Goal: Task Accomplishment & Management: Manage account settings

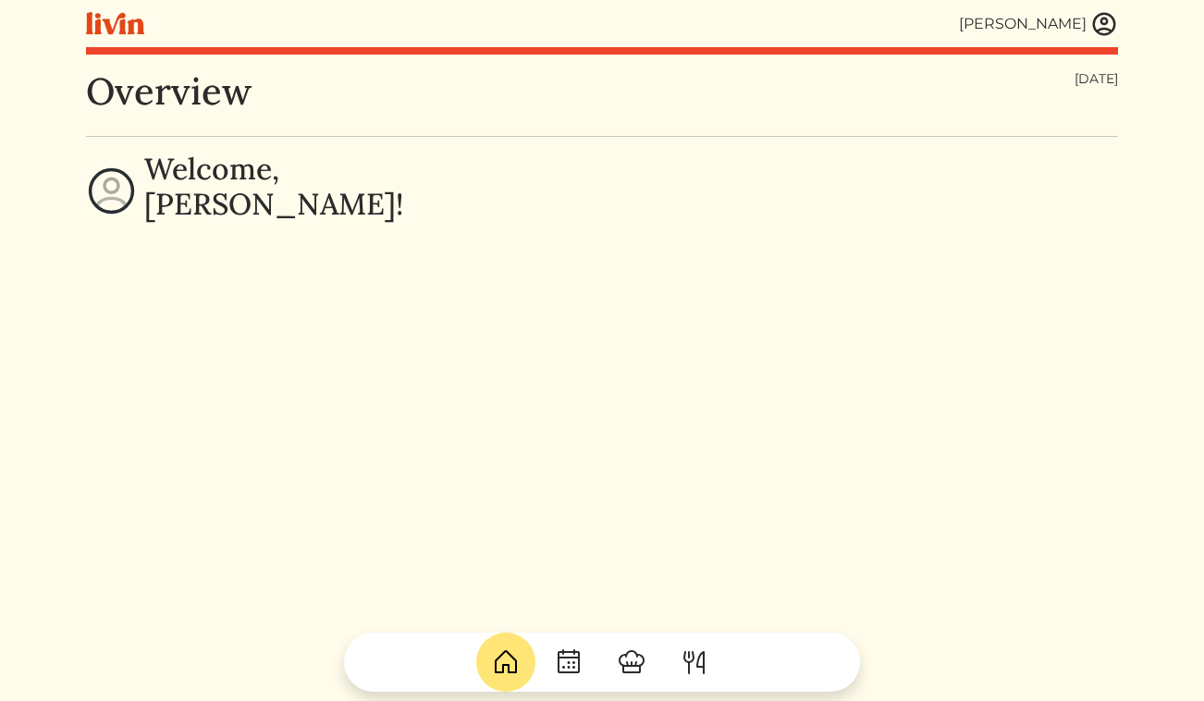
click at [1103, 23] on img at bounding box center [1104, 24] width 28 height 28
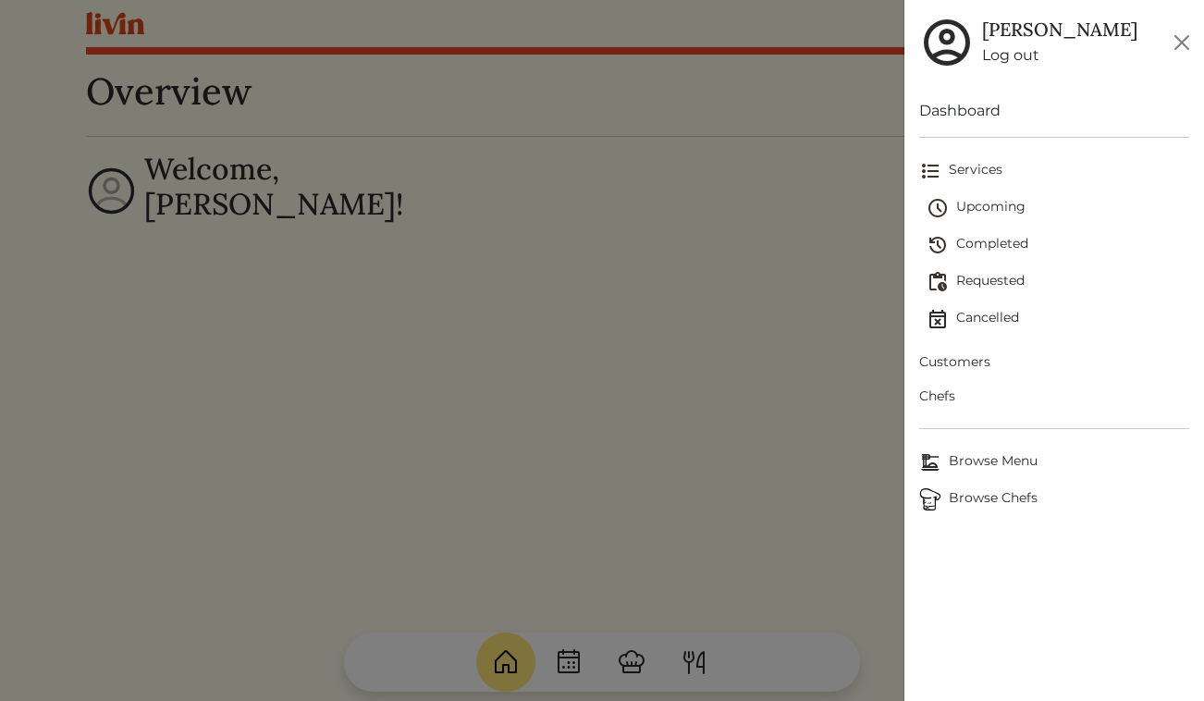
click at [979, 206] on span "Upcoming" at bounding box center [1059, 208] width 264 height 22
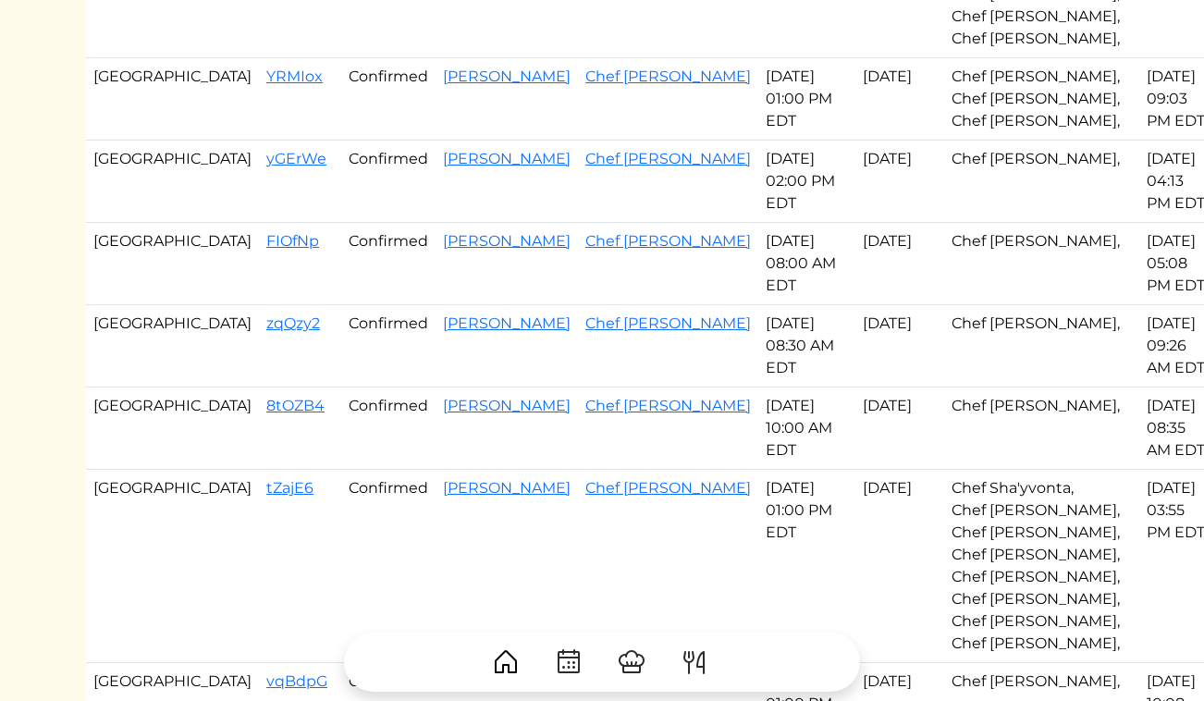
scroll to position [545, 0]
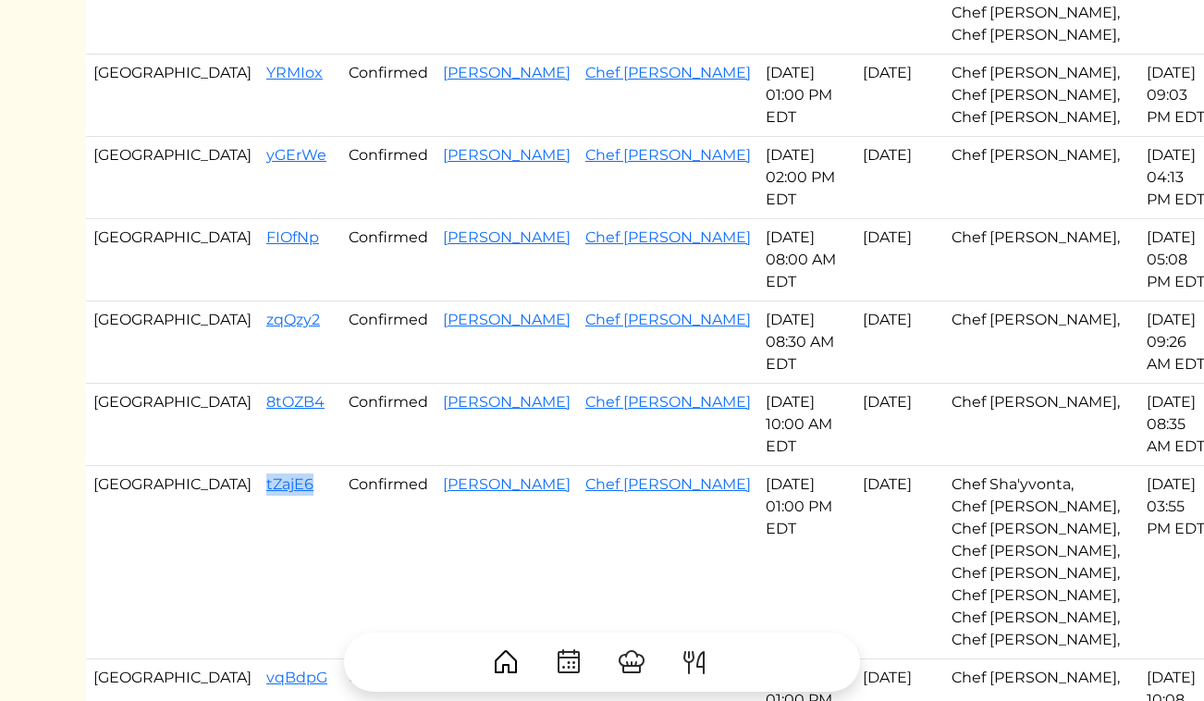
drag, startPoint x: 227, startPoint y: 487, endPoint x: 173, endPoint y: 490, distance: 54.6
click at [259, 490] on td "tZajE6" at bounding box center [300, 562] width 82 height 193
copy link "tZajE6"
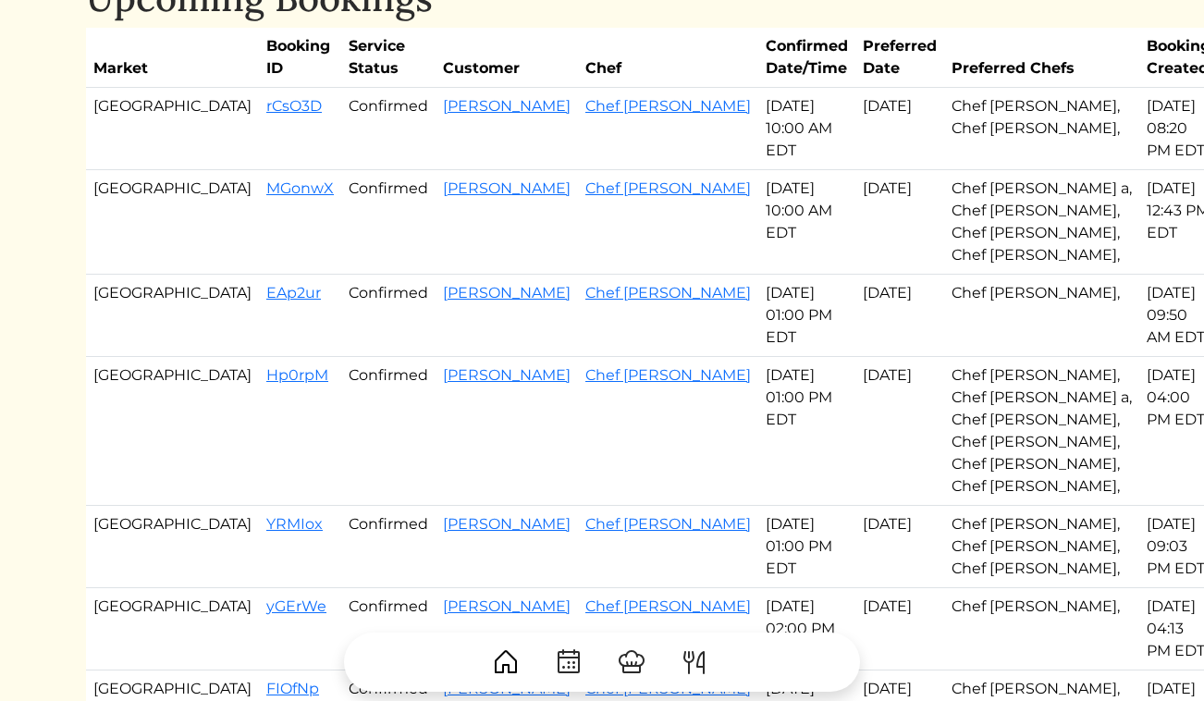
scroll to position [0, 0]
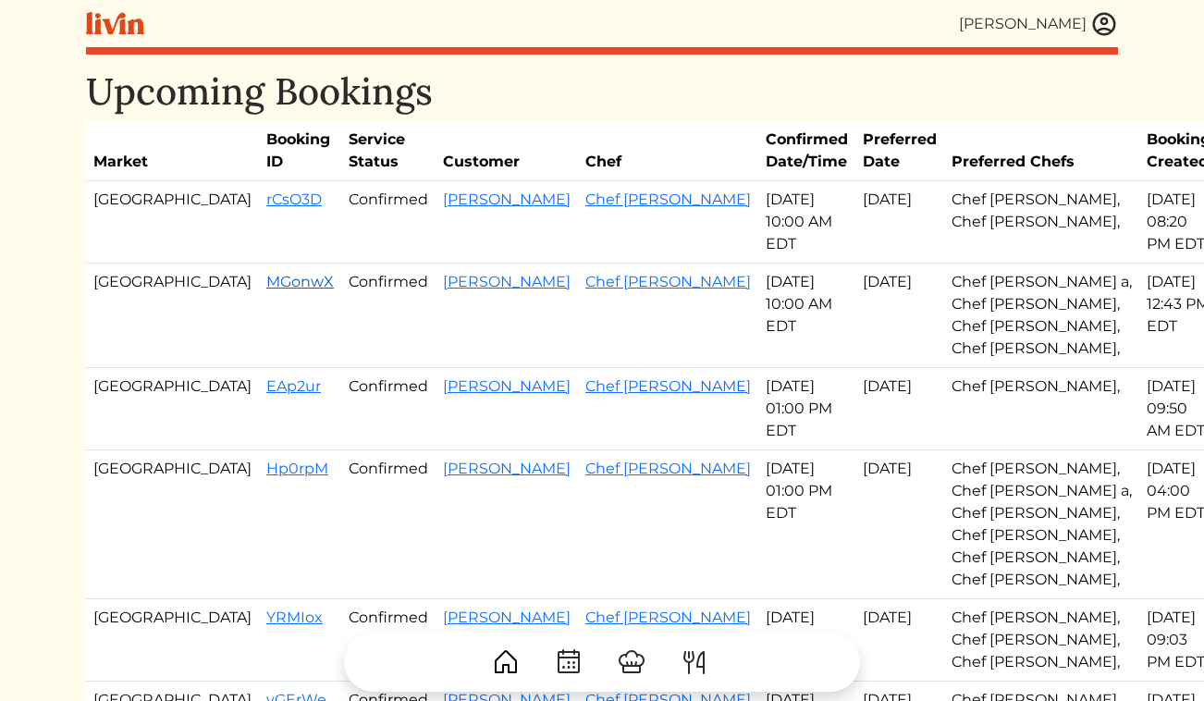
click at [266, 277] on link "MGonwX" at bounding box center [300, 282] width 68 height 18
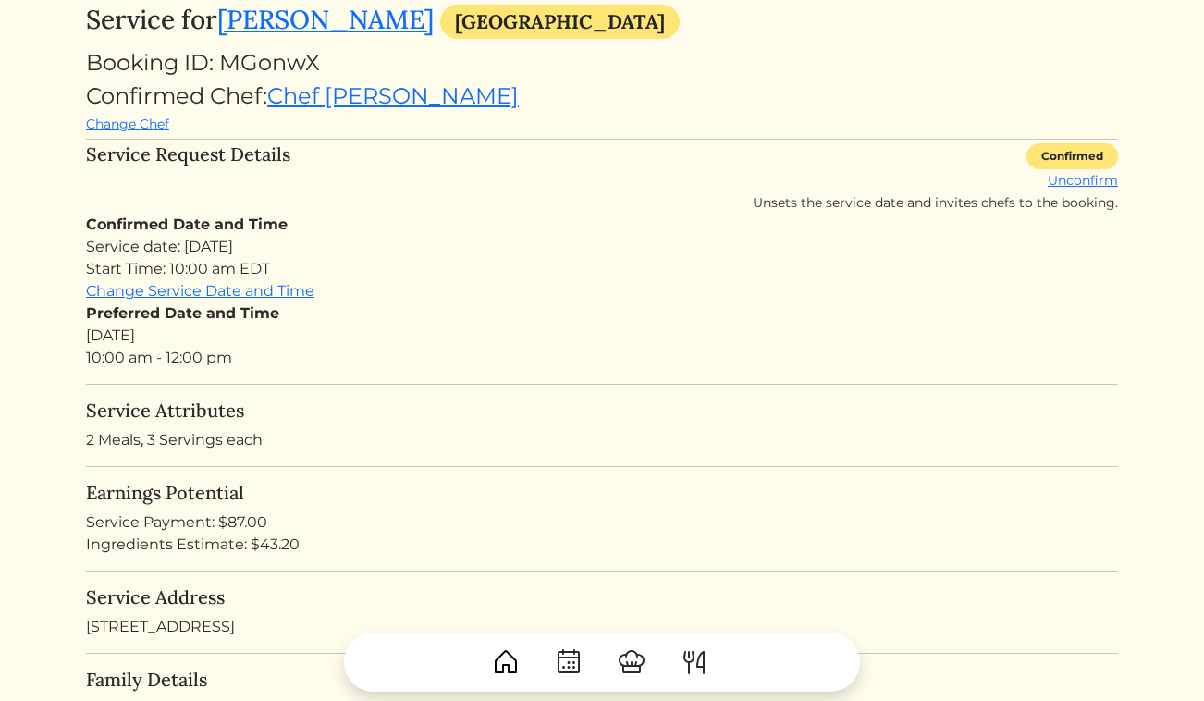
scroll to position [129, 0]
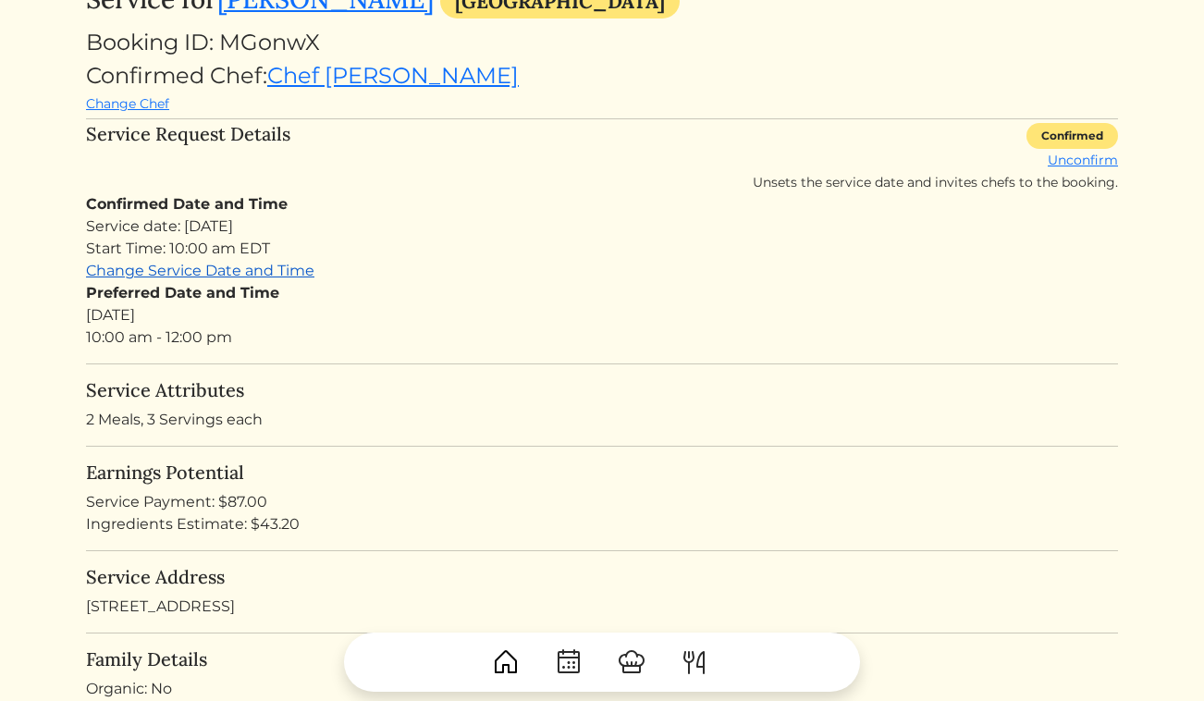
click at [259, 277] on link "Change Service Date and Time" at bounding box center [200, 271] width 228 height 18
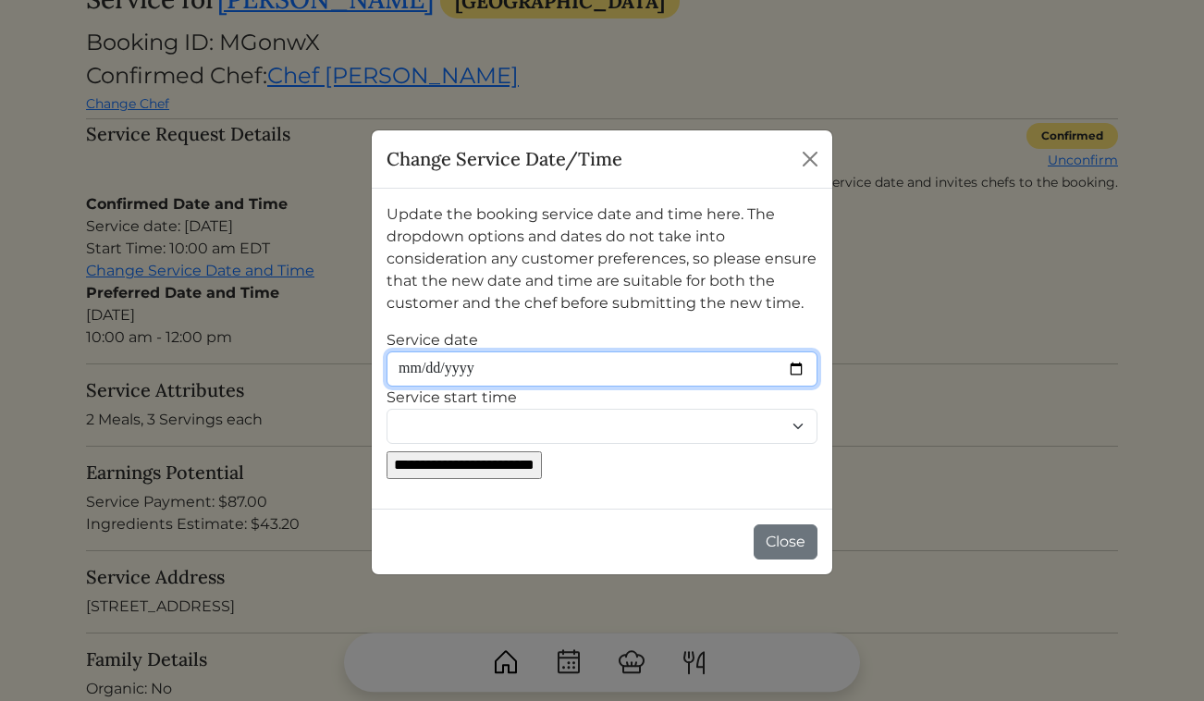
click at [483, 362] on input "Service date" at bounding box center [602, 368] width 431 height 35
click at [797, 362] on input "Service date" at bounding box center [602, 368] width 431 height 35
type input "**********"
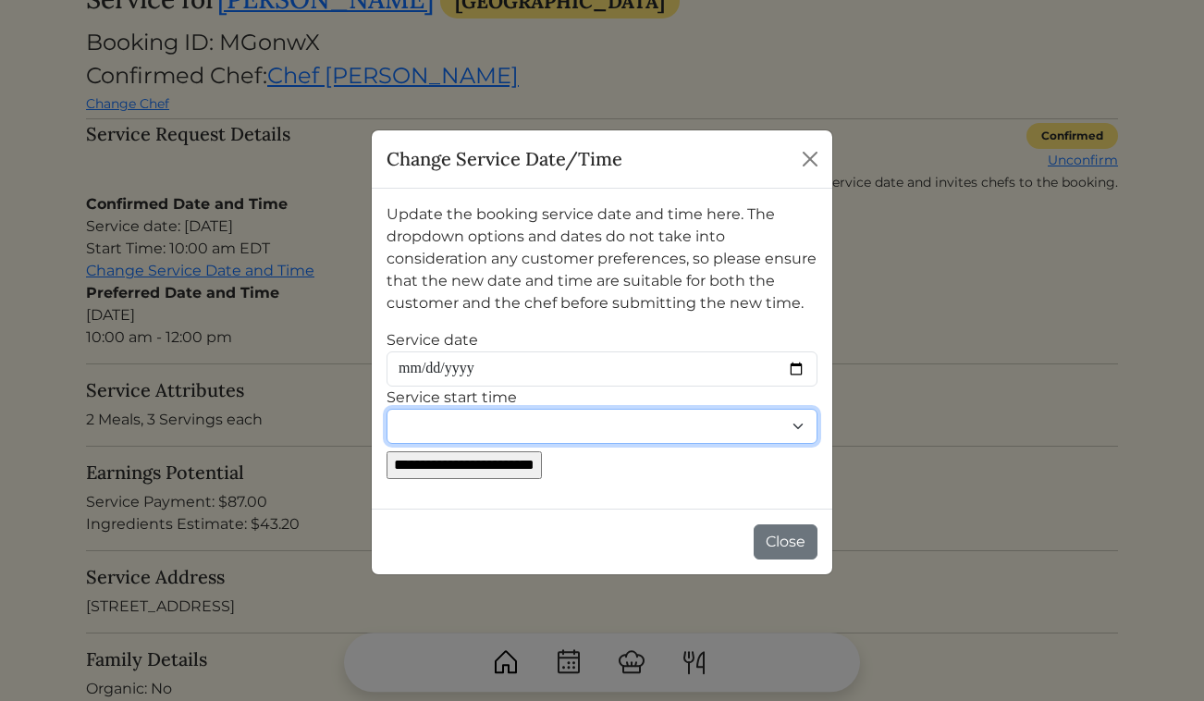
click at [494, 416] on select "******** ******** ******* ******* ******* ******* ******* ******* ******* *****…" at bounding box center [602, 426] width 431 height 35
select select "********"
click at [387, 409] on select "******** ******** ******* ******* ******* ******* ******* ******* ******* *****…" at bounding box center [602, 426] width 431 height 35
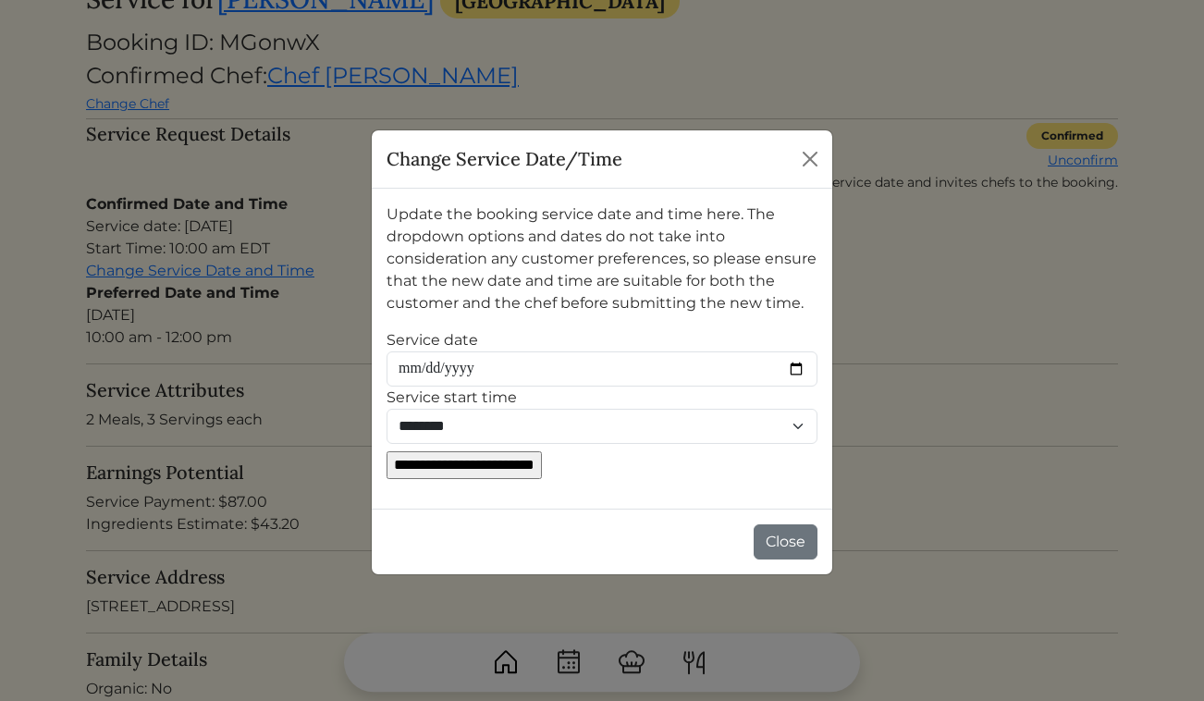
click at [528, 461] on input "**********" at bounding box center [464, 465] width 155 height 28
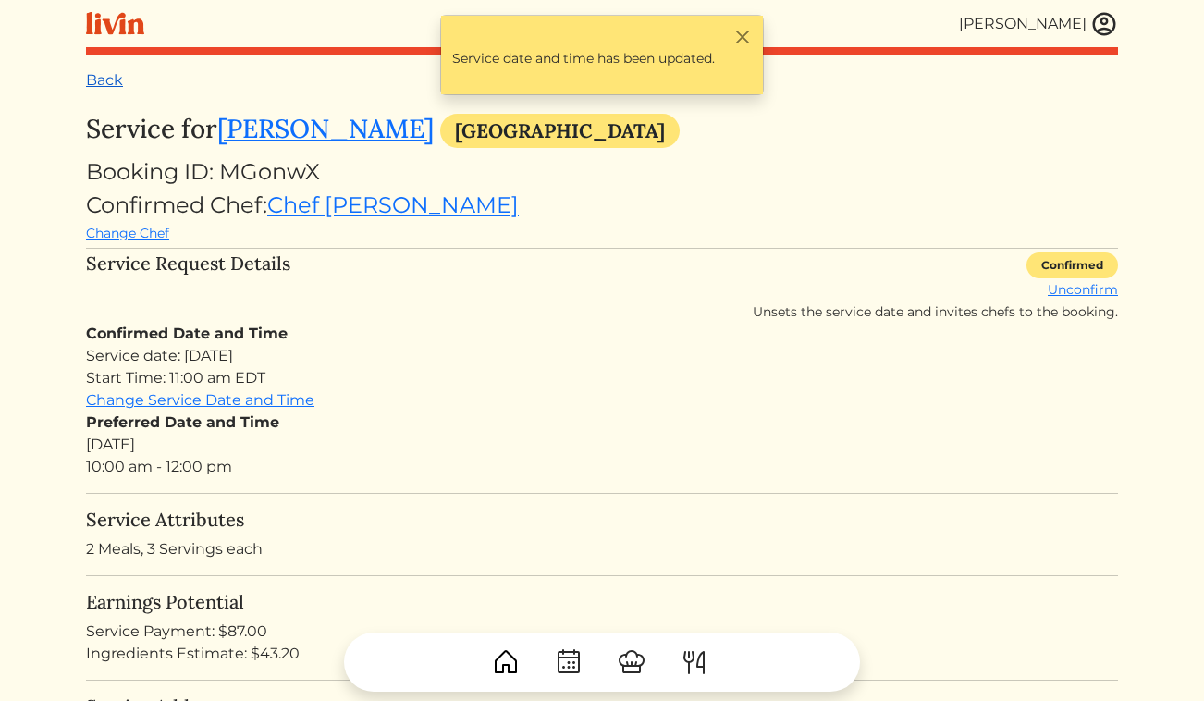
click at [113, 81] on link "Back" at bounding box center [104, 80] width 37 height 18
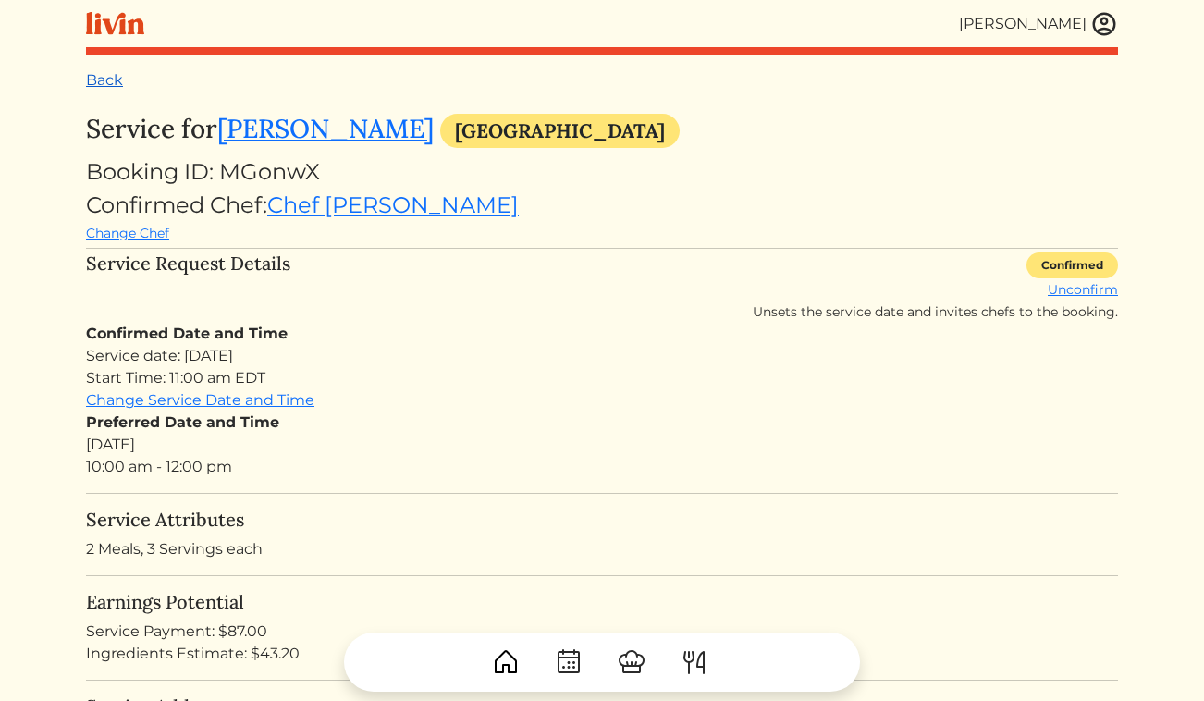
click at [104, 74] on link "Back" at bounding box center [104, 80] width 37 height 18
click at [113, 87] on link "Back" at bounding box center [104, 80] width 37 height 18
click at [111, 80] on link "Back" at bounding box center [104, 80] width 37 height 18
click at [1099, 21] on img at bounding box center [1104, 24] width 28 height 28
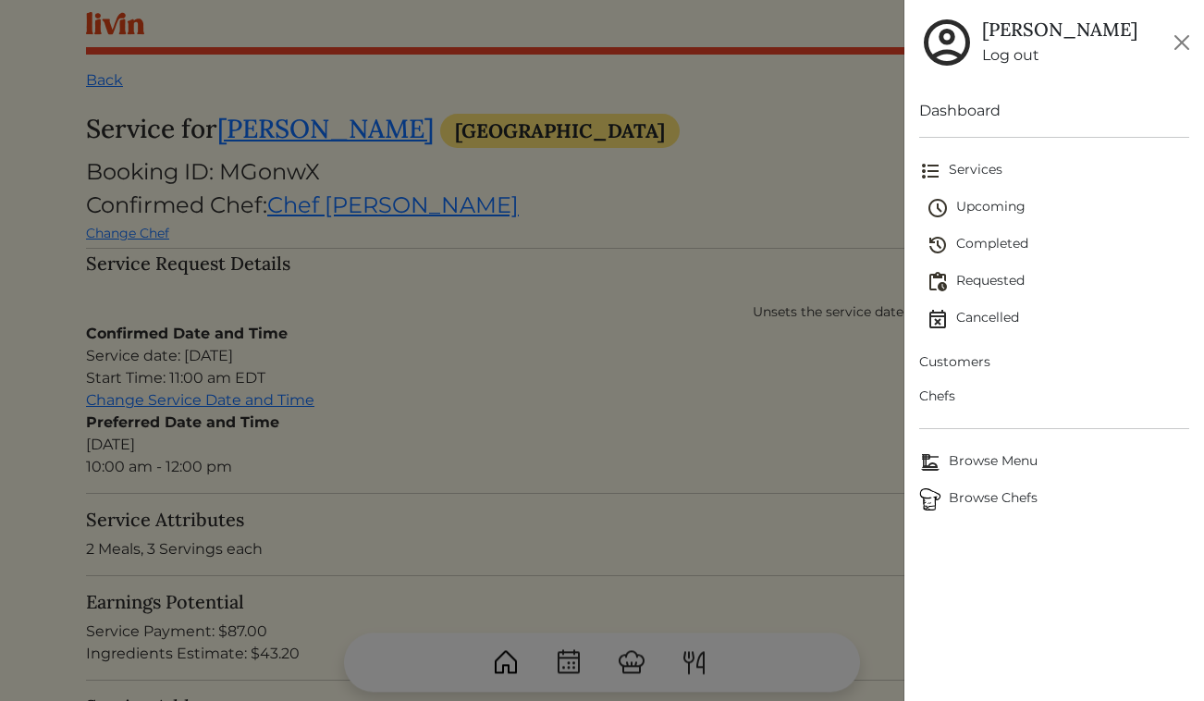
click at [986, 201] on span "Upcoming" at bounding box center [1059, 208] width 264 height 22
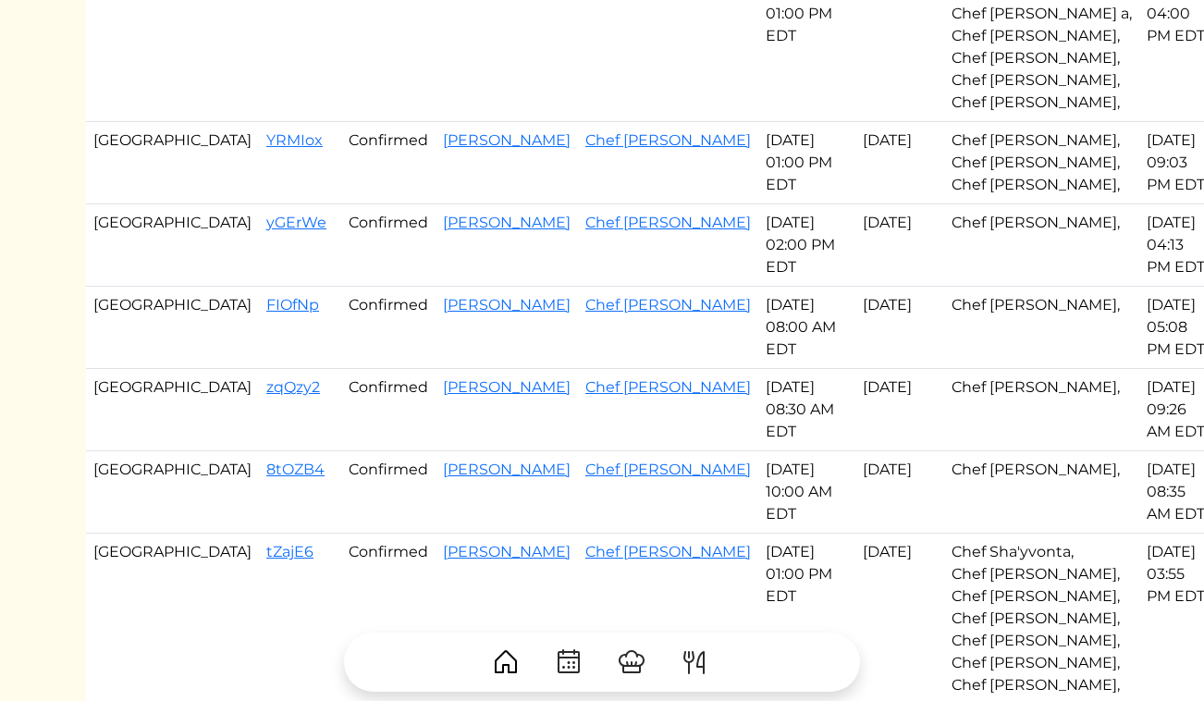
scroll to position [481, 0]
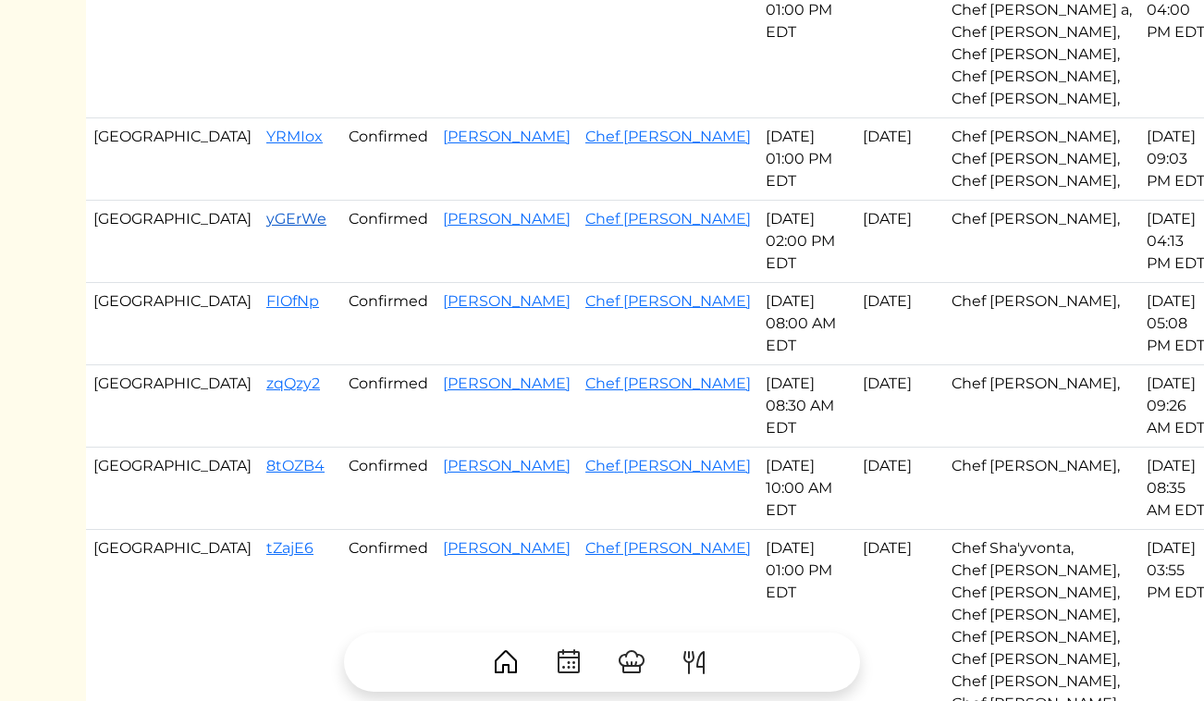
click at [266, 223] on link "yGErWe" at bounding box center [296, 219] width 60 height 18
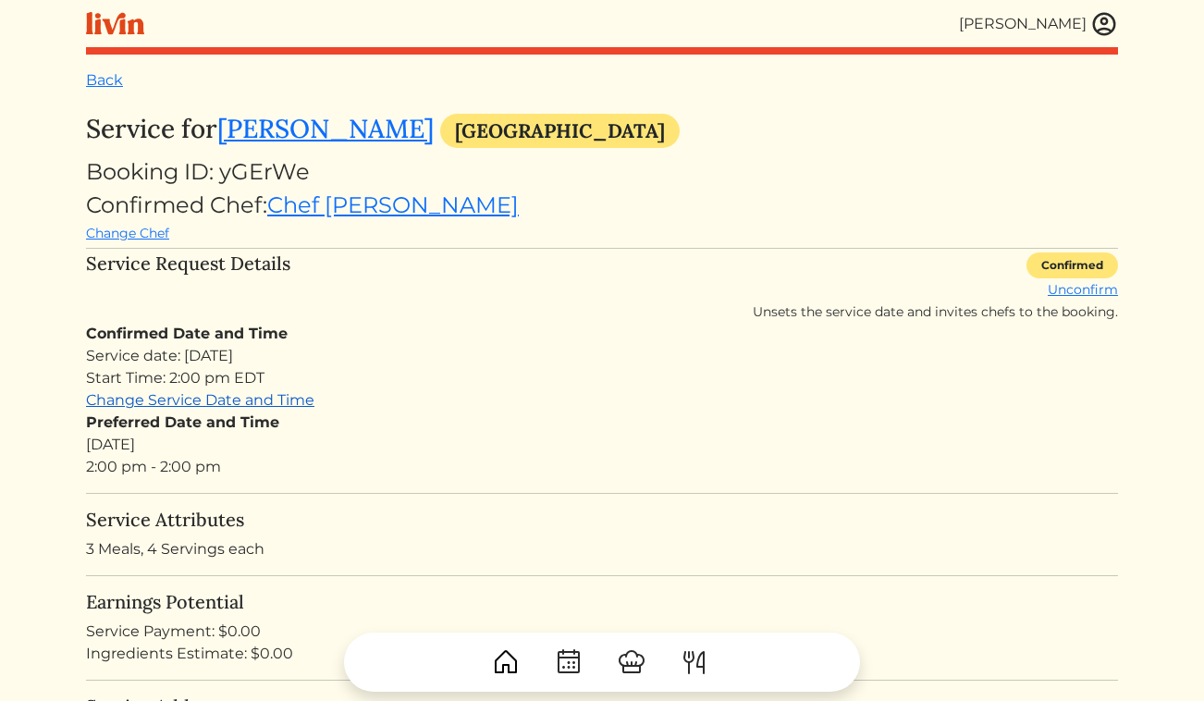
click at [264, 398] on link "Change Service Date and Time" at bounding box center [200, 400] width 228 height 18
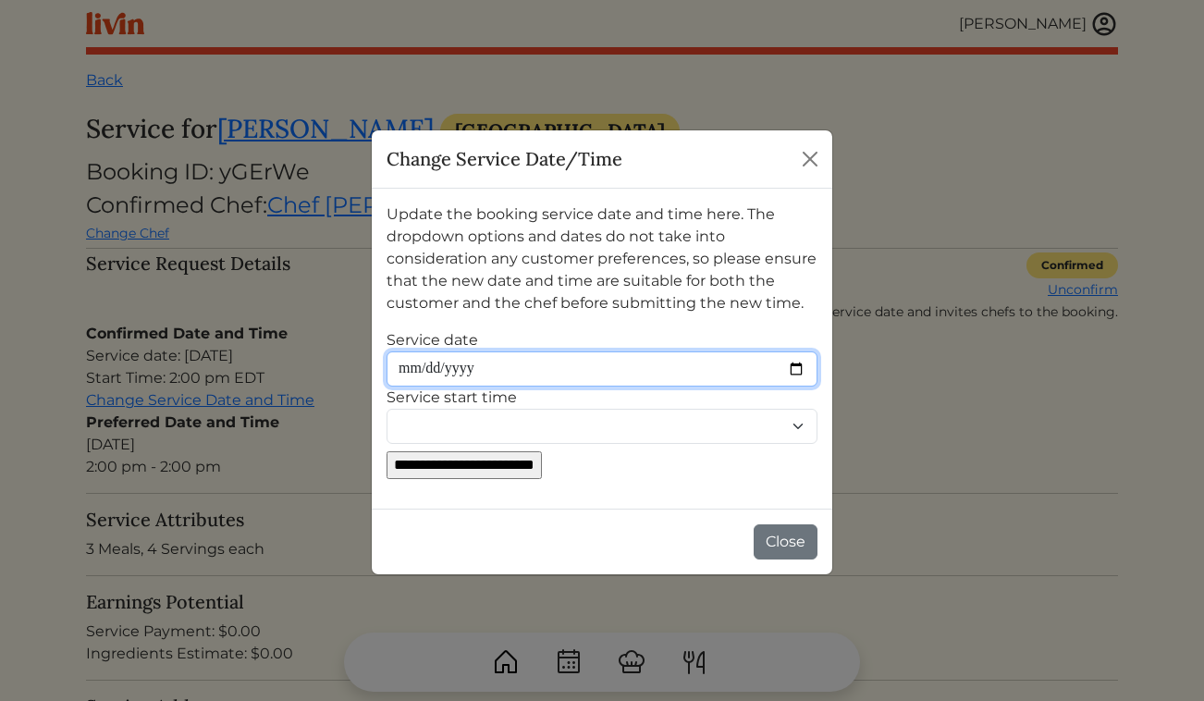
click at [522, 364] on input "Service date" at bounding box center [602, 368] width 431 height 35
click at [795, 371] on input "Service date" at bounding box center [602, 368] width 431 height 35
type input "**********"
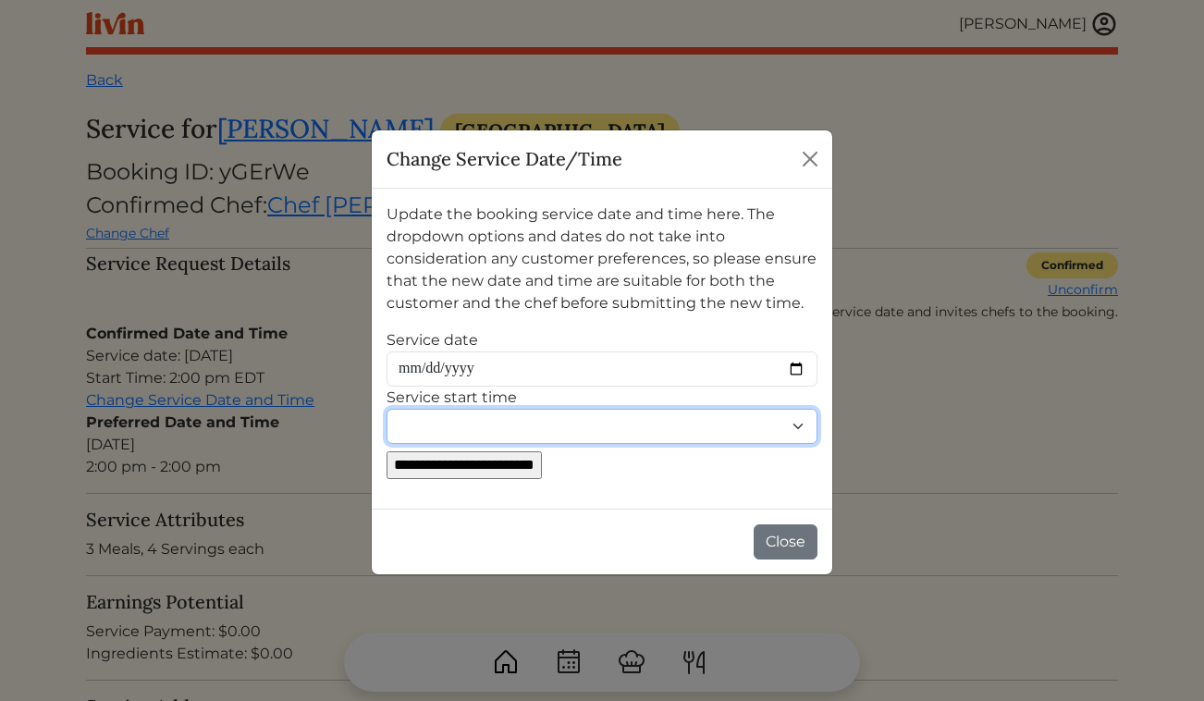
click at [469, 412] on select "******** ******** ******* ******* ******* ******* ******* ******* ******* *****…" at bounding box center [602, 426] width 431 height 35
select select "********"
click at [387, 409] on select "******** ******** ******* ******* ******* ******* ******* ******* ******* *****…" at bounding box center [602, 426] width 431 height 35
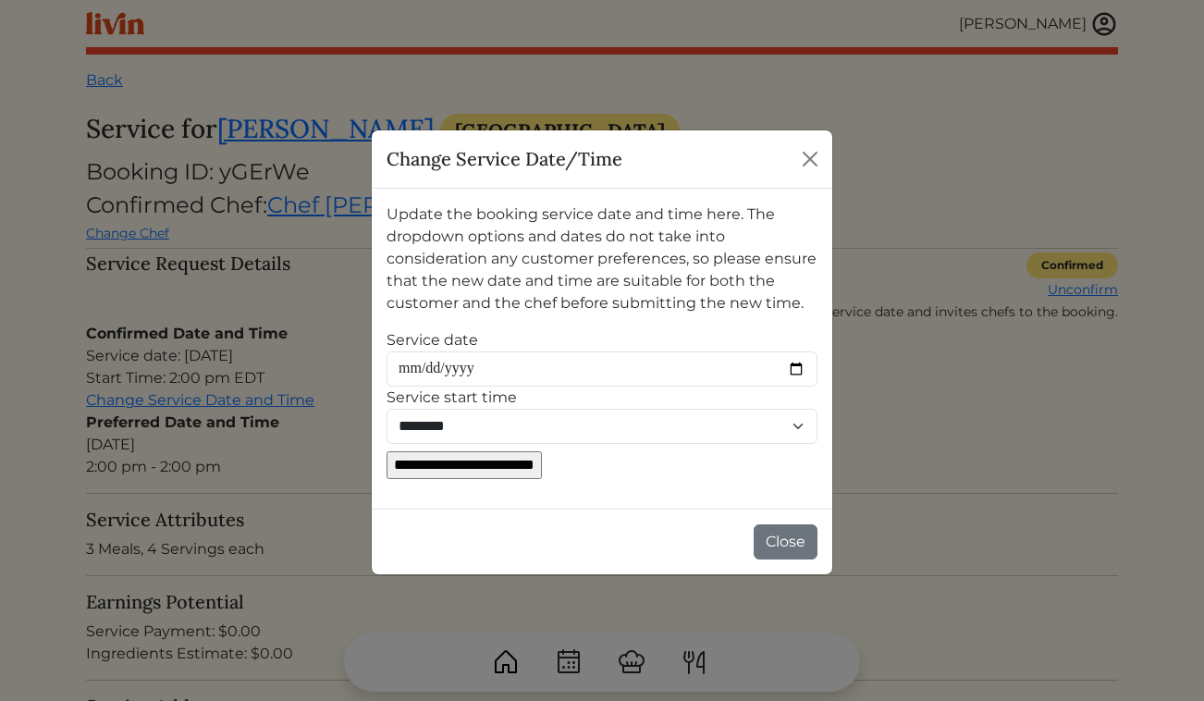
click at [542, 467] on input "**********" at bounding box center [464, 465] width 155 height 28
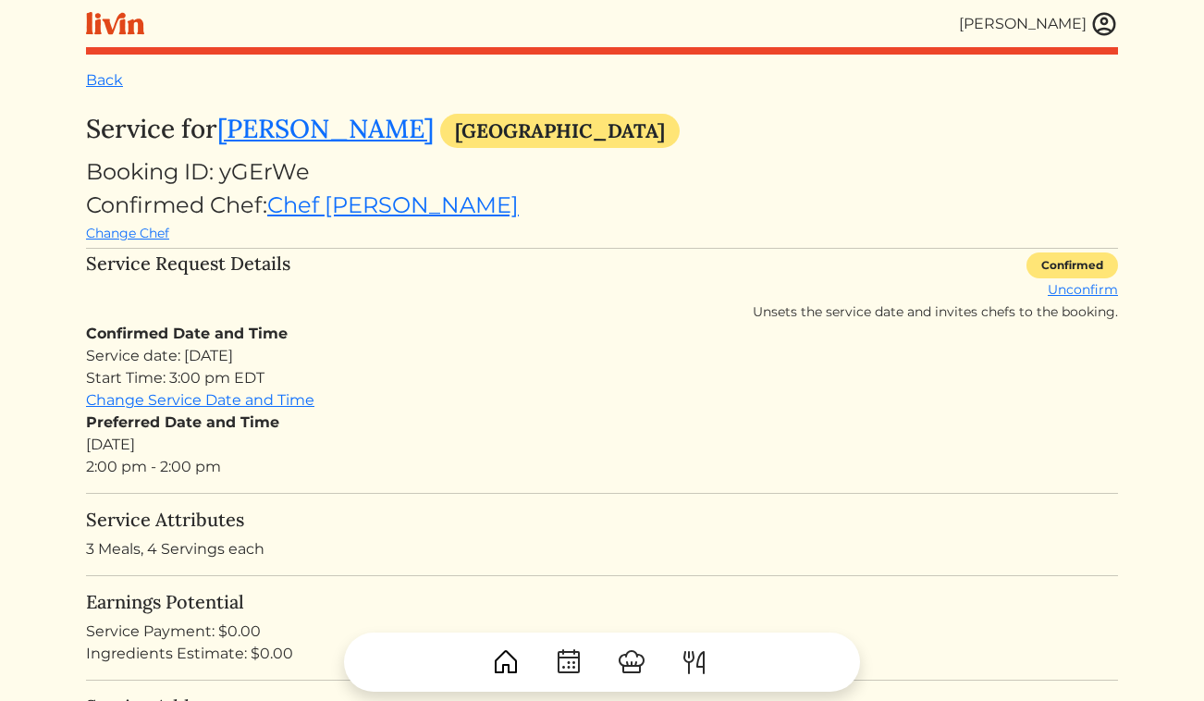
click at [1116, 25] on img at bounding box center [1104, 24] width 28 height 28
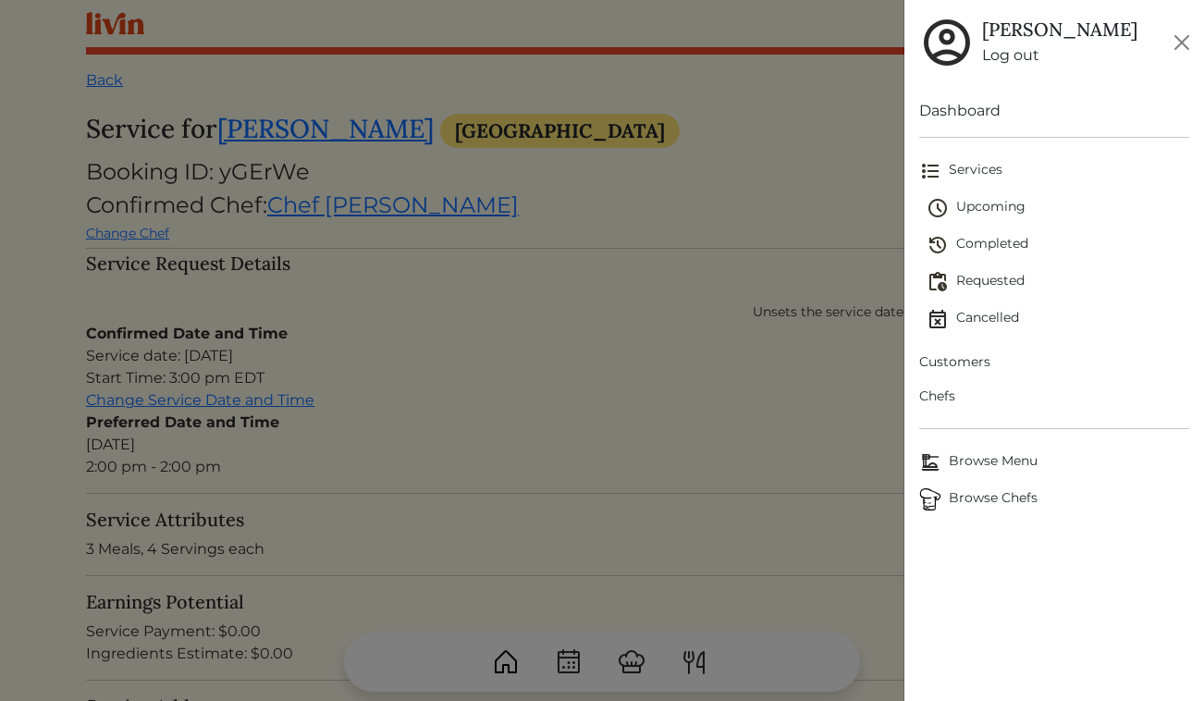
click at [1006, 203] on span "Upcoming" at bounding box center [1059, 208] width 264 height 22
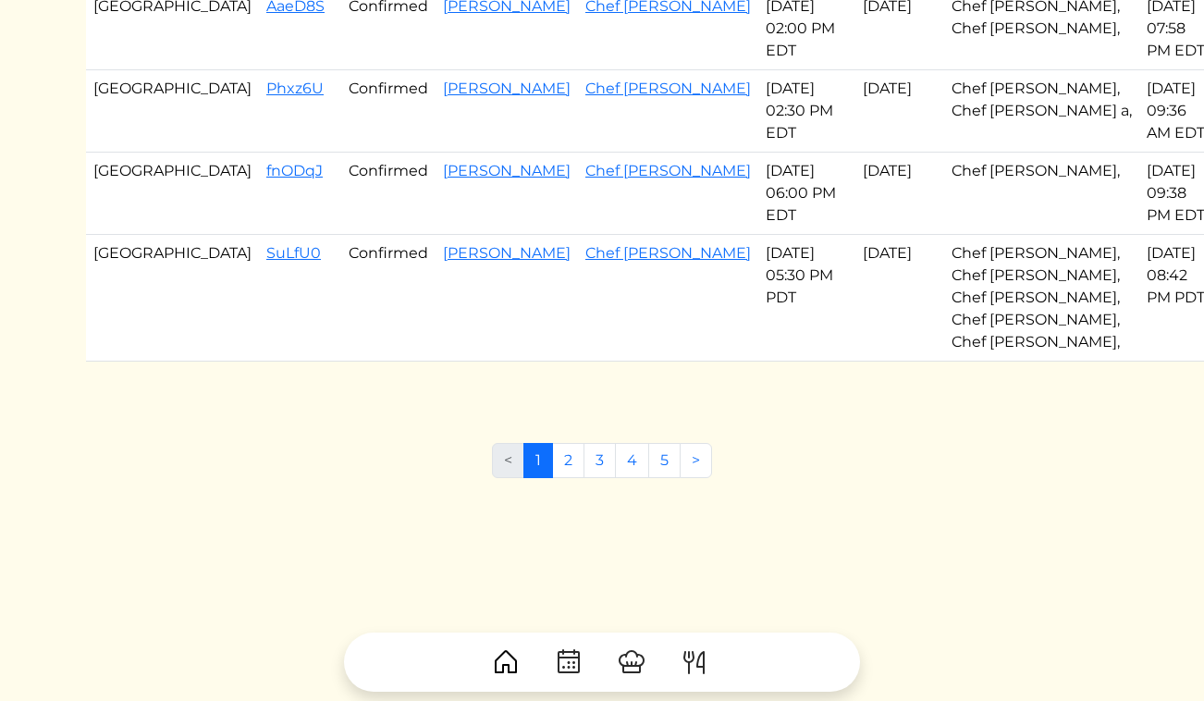
scroll to position [1308, 0]
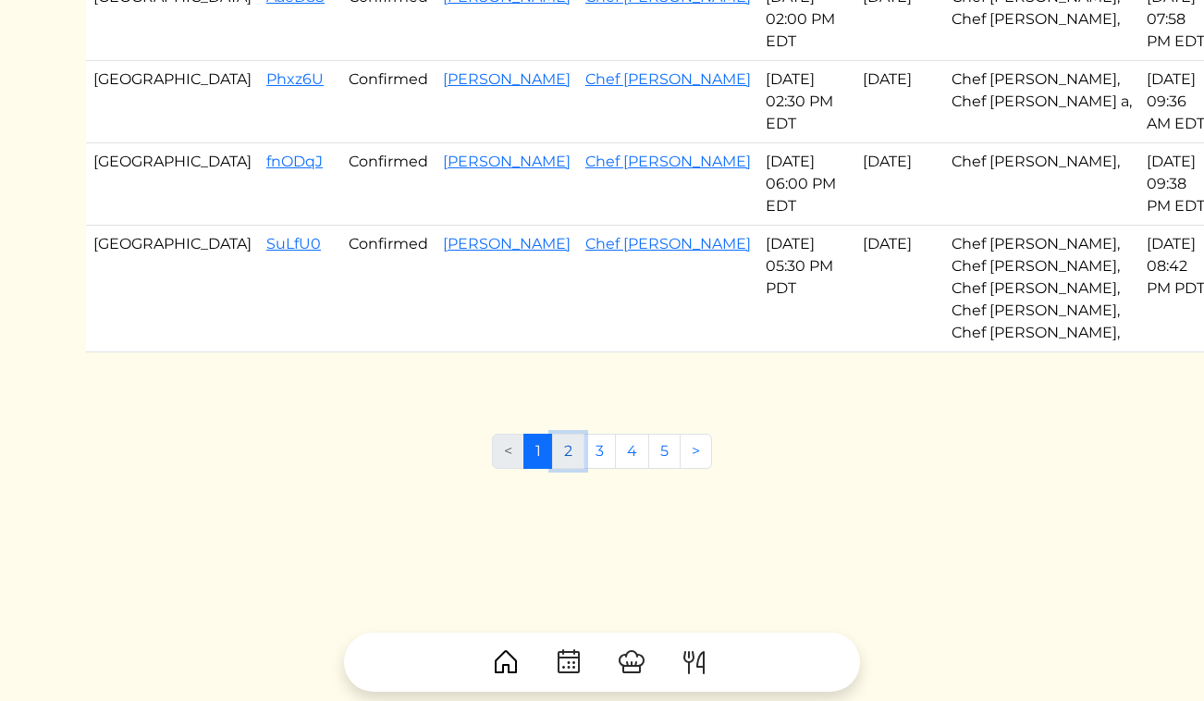
click at [570, 458] on link "2" at bounding box center [568, 451] width 32 height 35
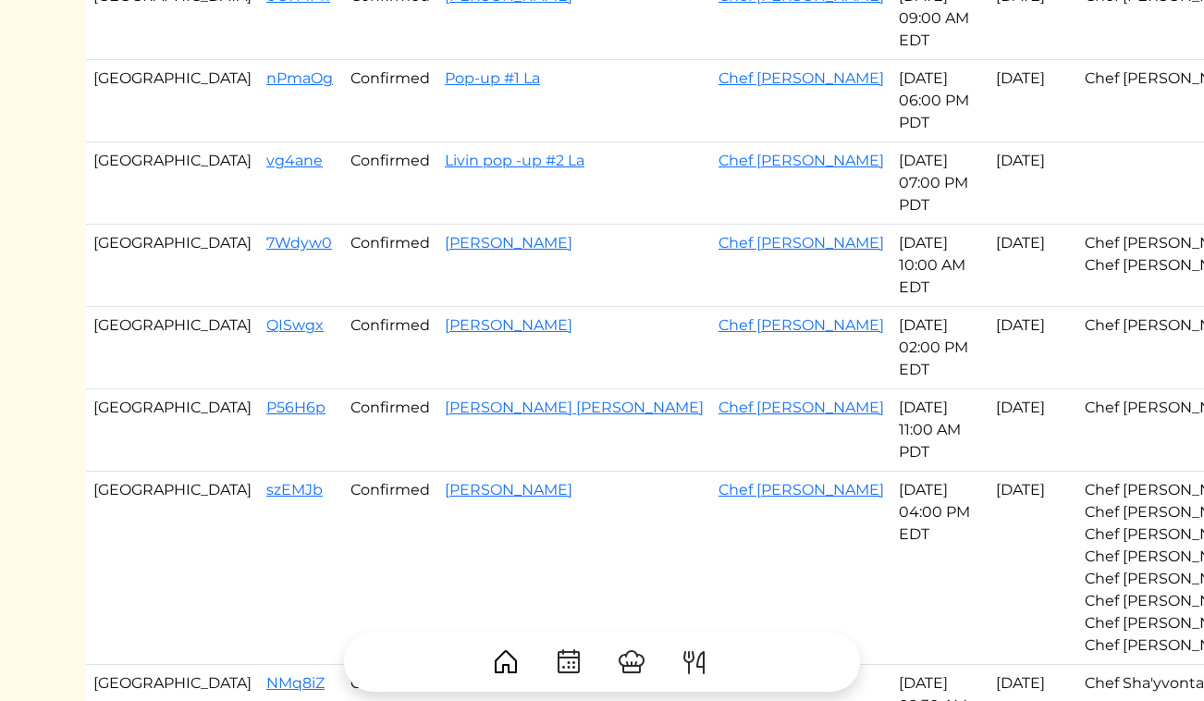
scroll to position [724, 0]
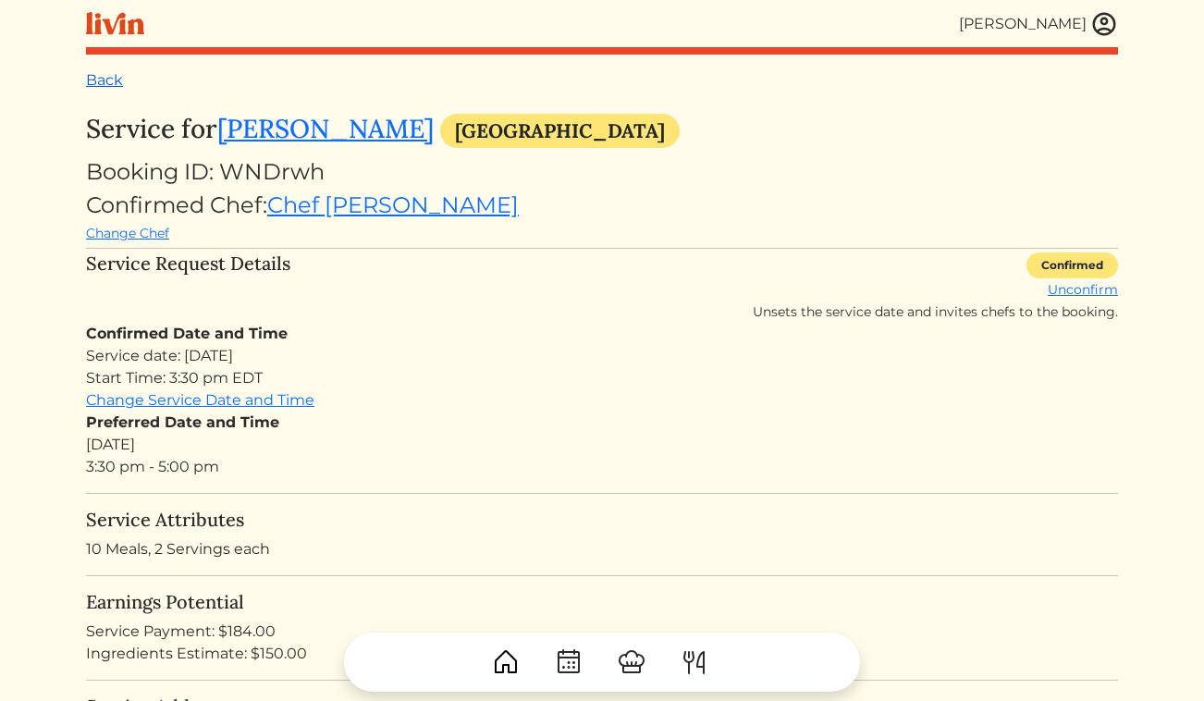
click at [115, 83] on link "Back" at bounding box center [104, 80] width 37 height 18
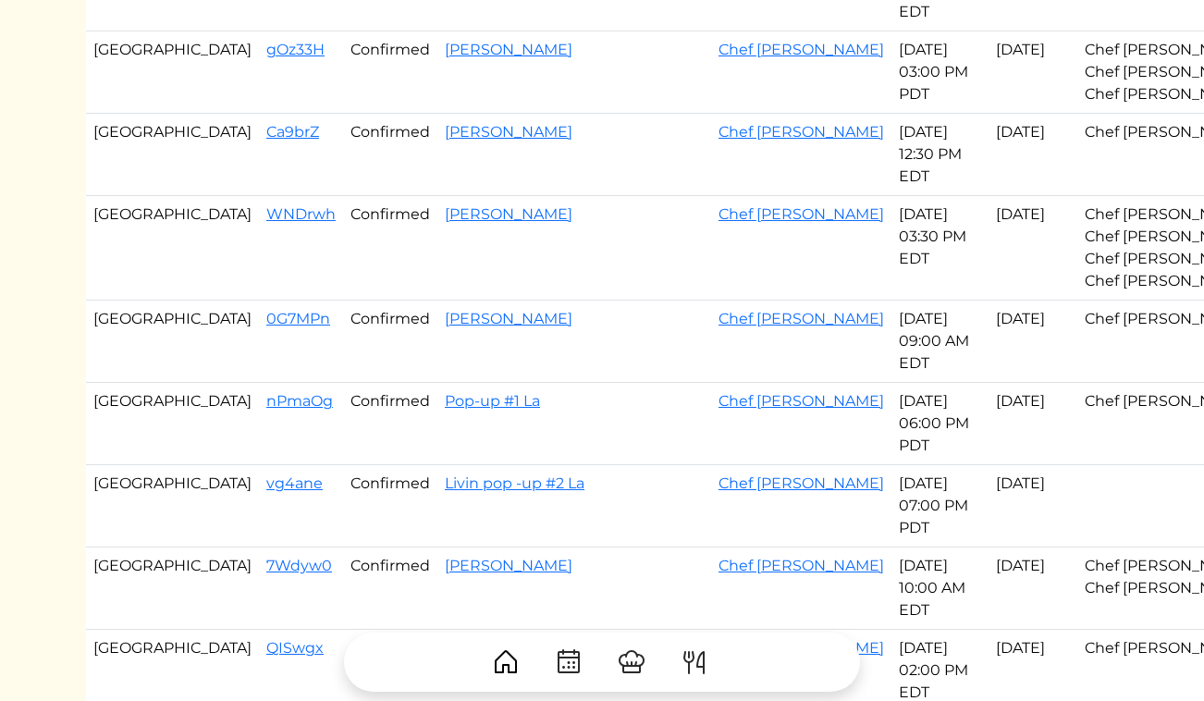
scroll to position [407, 0]
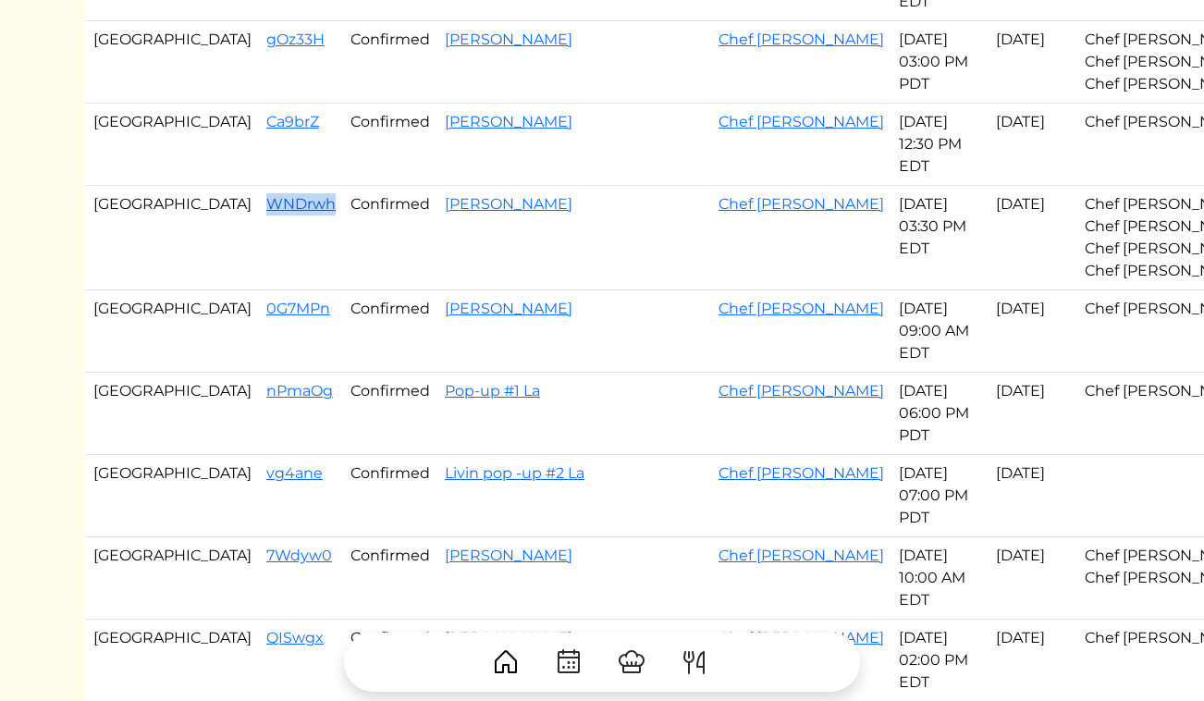
drag, startPoint x: 240, startPoint y: 317, endPoint x: 176, endPoint y: 323, distance: 65.0
click at [259, 290] on td "WNDrwh" at bounding box center [301, 238] width 84 height 104
copy link "WNDrwh"
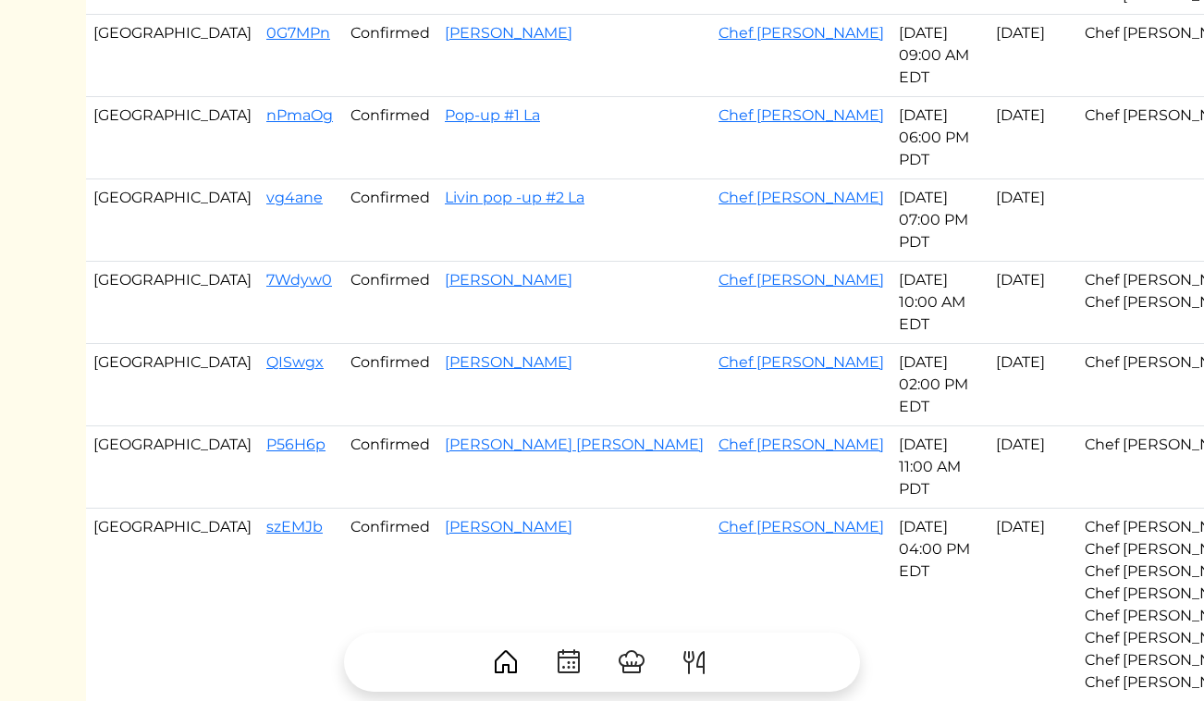
scroll to position [686, 0]
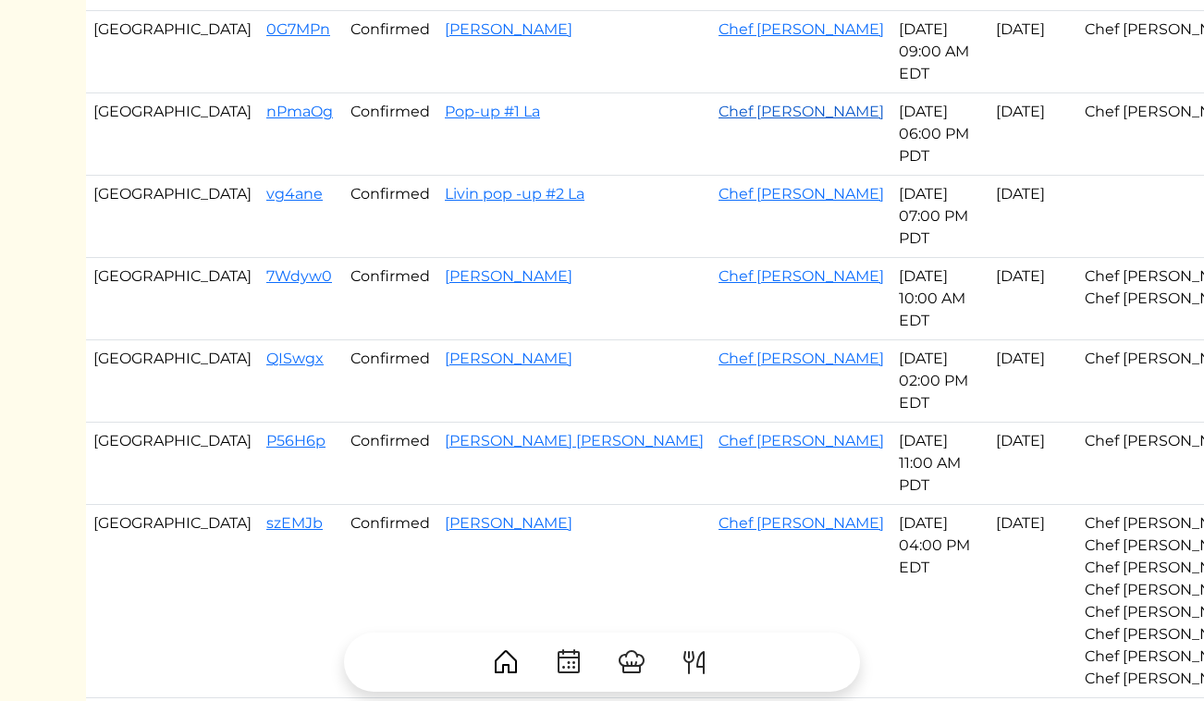
click at [719, 120] on link "Chef [PERSON_NAME]" at bounding box center [802, 112] width 166 height 18
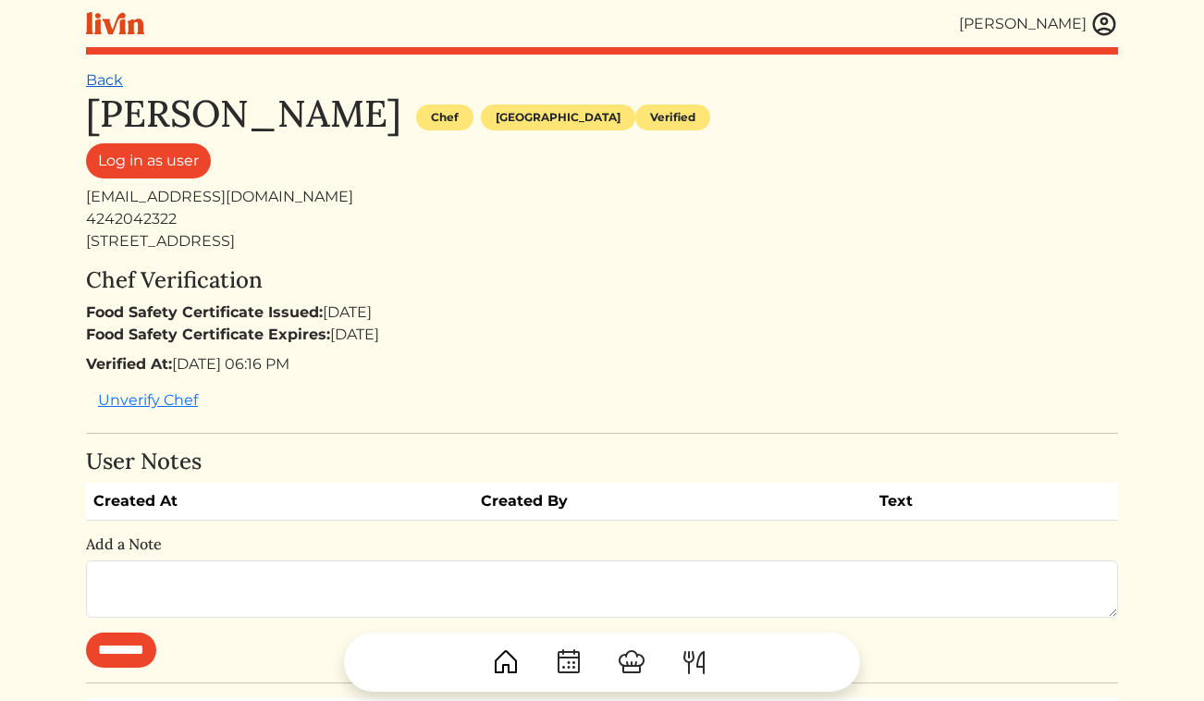
click at [101, 81] on link "Back" at bounding box center [104, 80] width 37 height 18
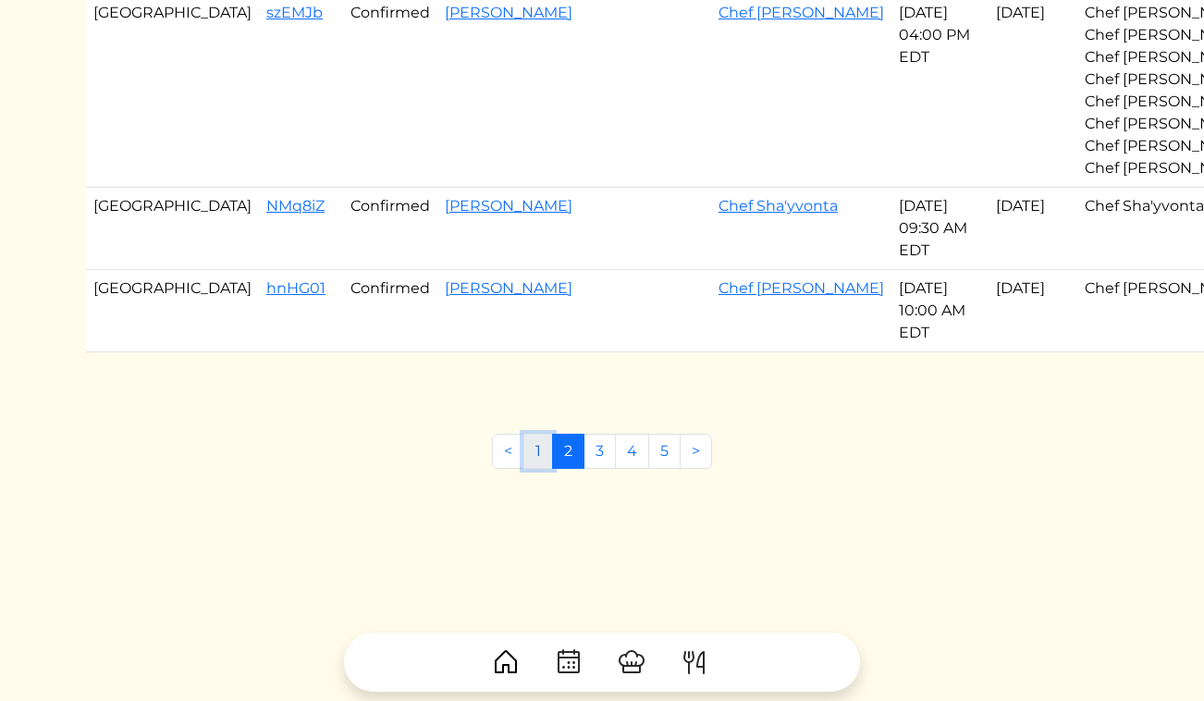
click at [543, 469] on link "1" at bounding box center [538, 451] width 30 height 35
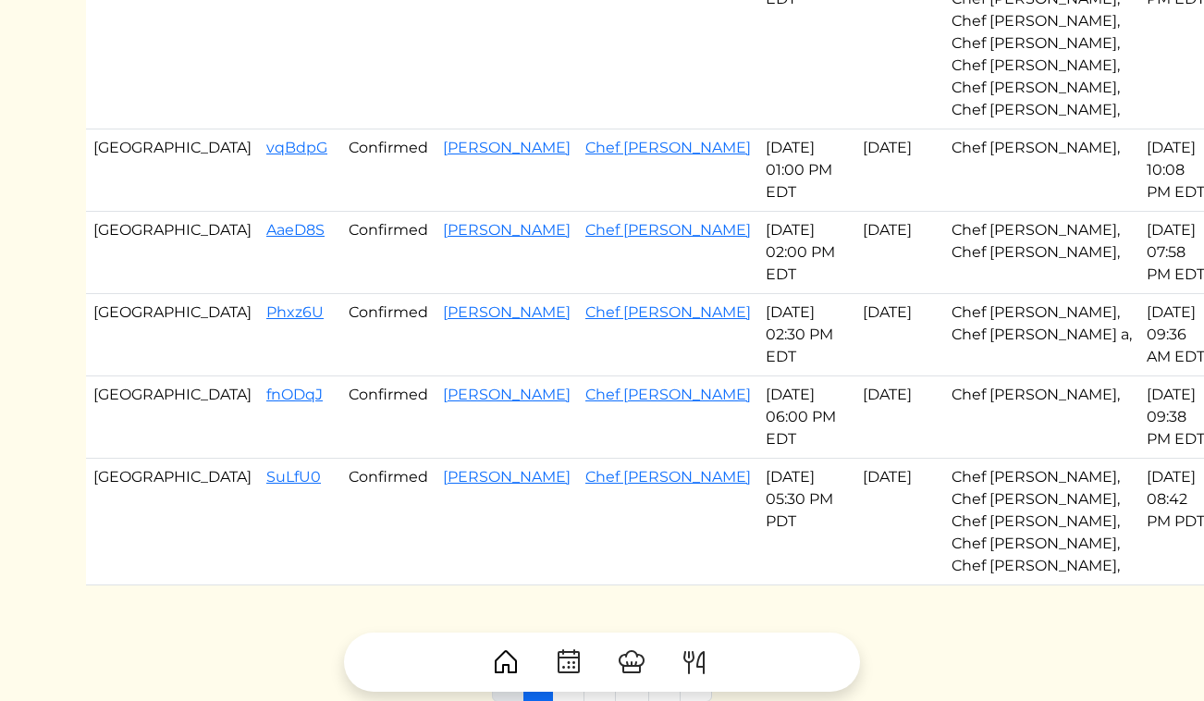
scroll to position [1308, 0]
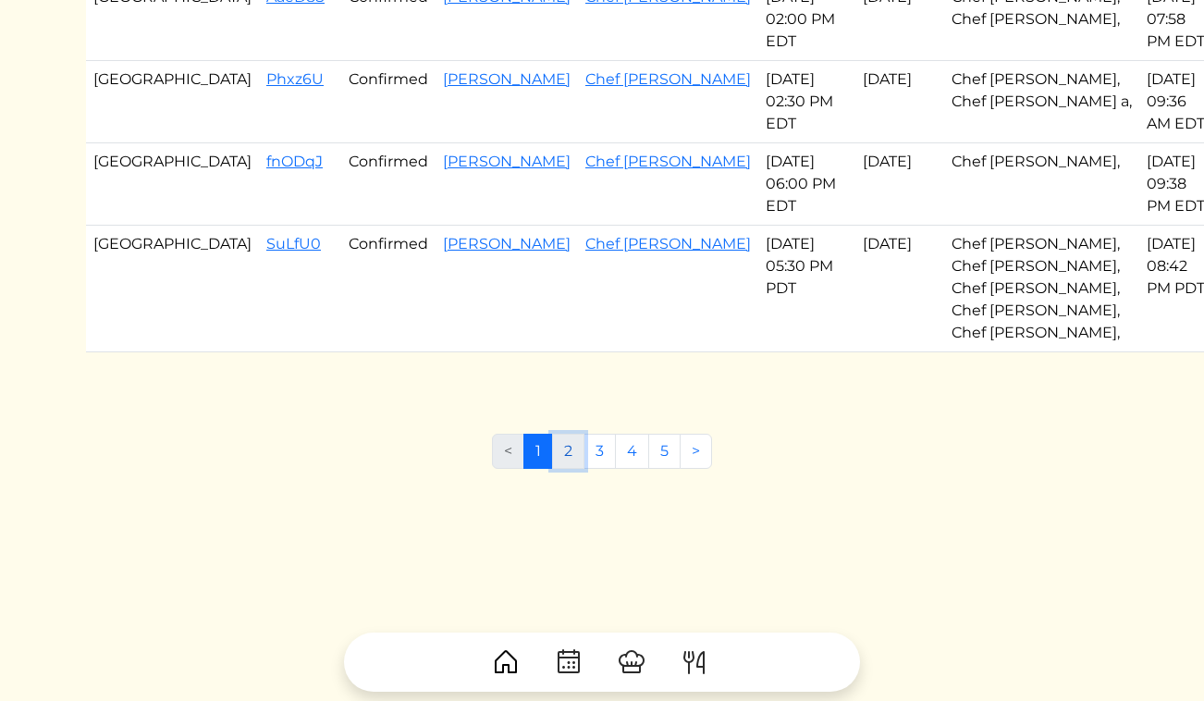
click at [569, 451] on link "2" at bounding box center [568, 451] width 32 height 35
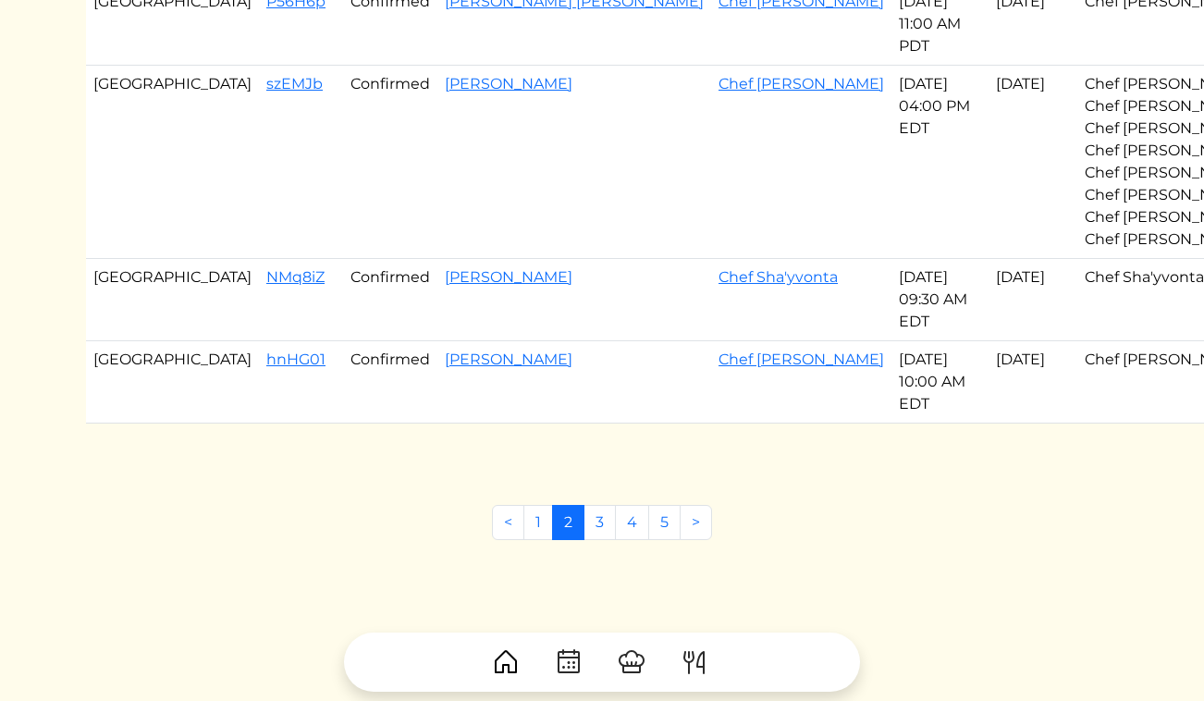
scroll to position [1124, 0]
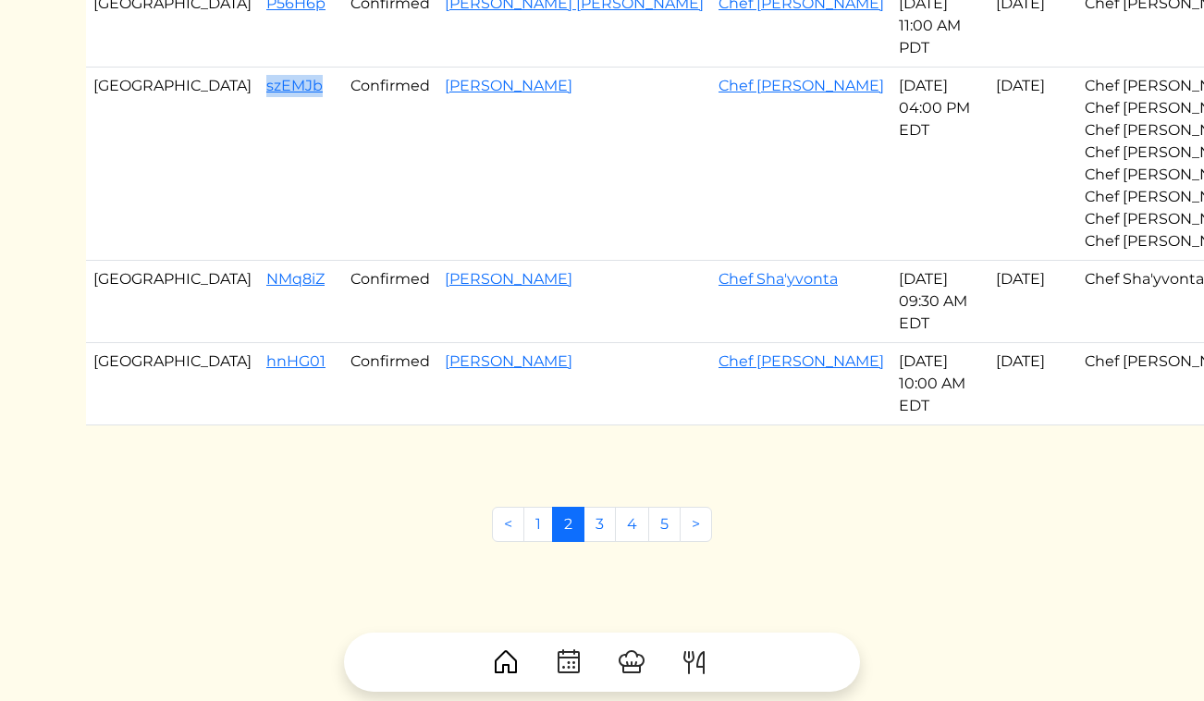
drag, startPoint x: 226, startPoint y: 336, endPoint x: 167, endPoint y: 337, distance: 58.3
click at [259, 261] on td "szEMJb" at bounding box center [301, 164] width 84 height 193
copy link "szEMJb"
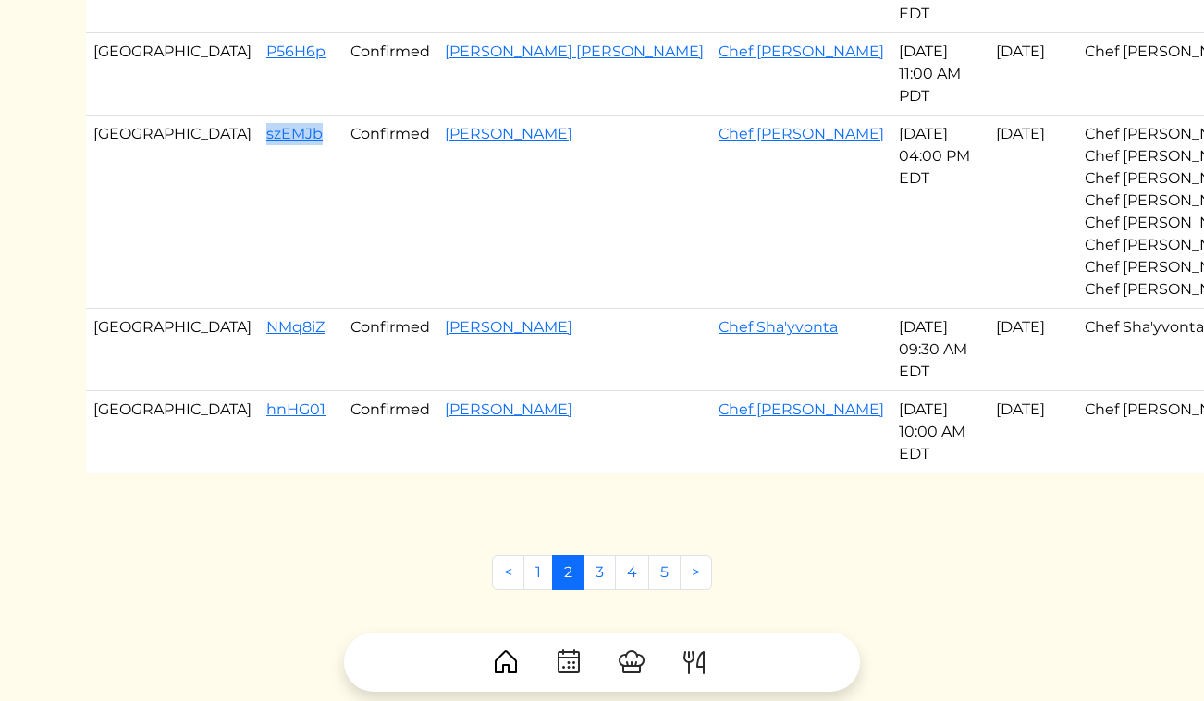
scroll to position [815, 0]
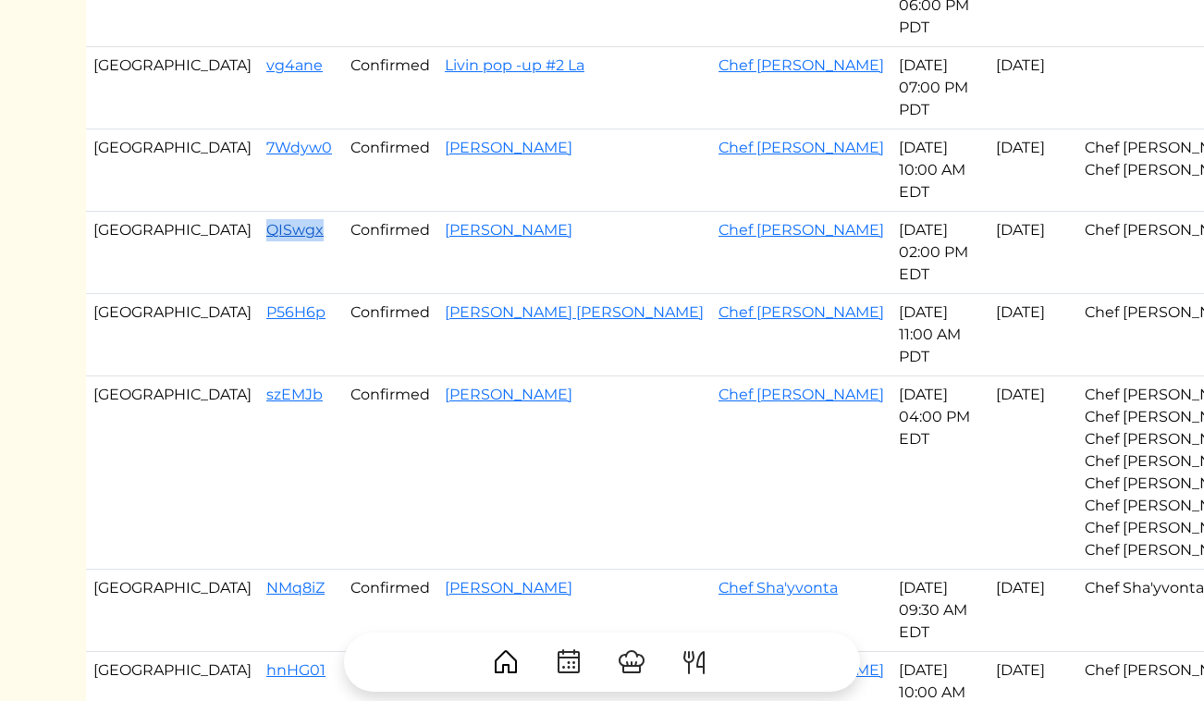
drag, startPoint x: 233, startPoint y: 435, endPoint x: 170, endPoint y: 432, distance: 62.9
click at [259, 294] on td "QISwgx" at bounding box center [301, 253] width 84 height 82
copy link "QISwgx"
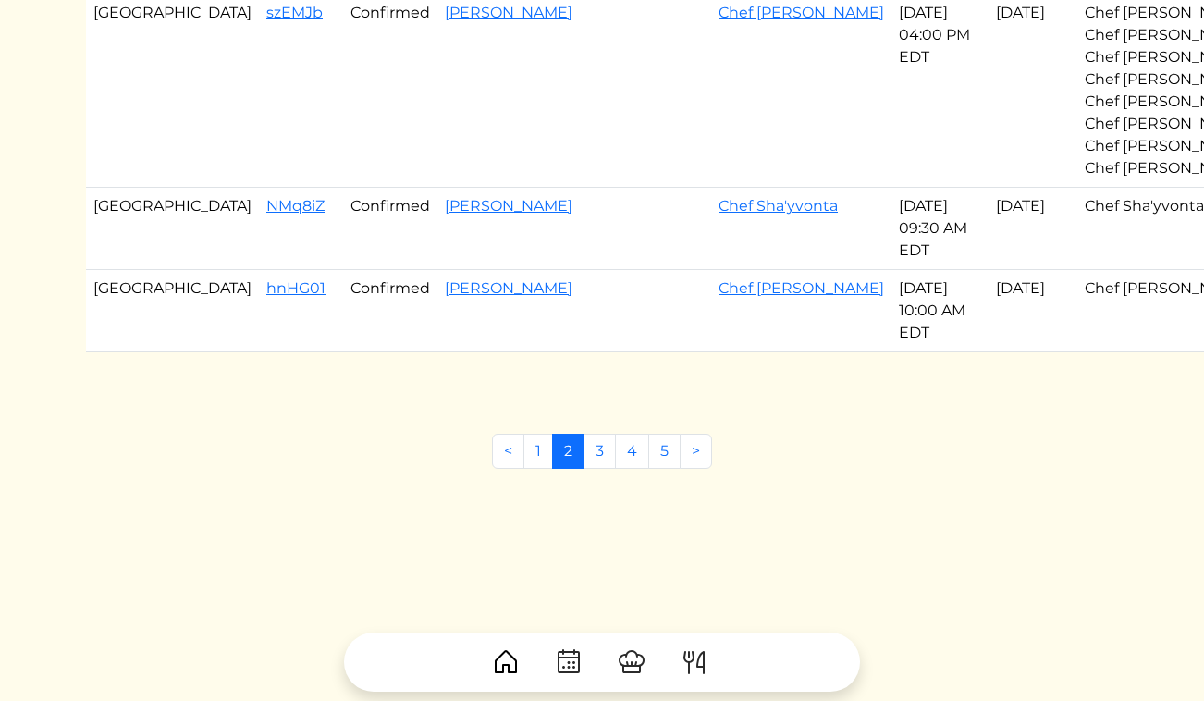
scroll to position [1485, 0]
click at [539, 439] on link "1" at bounding box center [538, 451] width 30 height 35
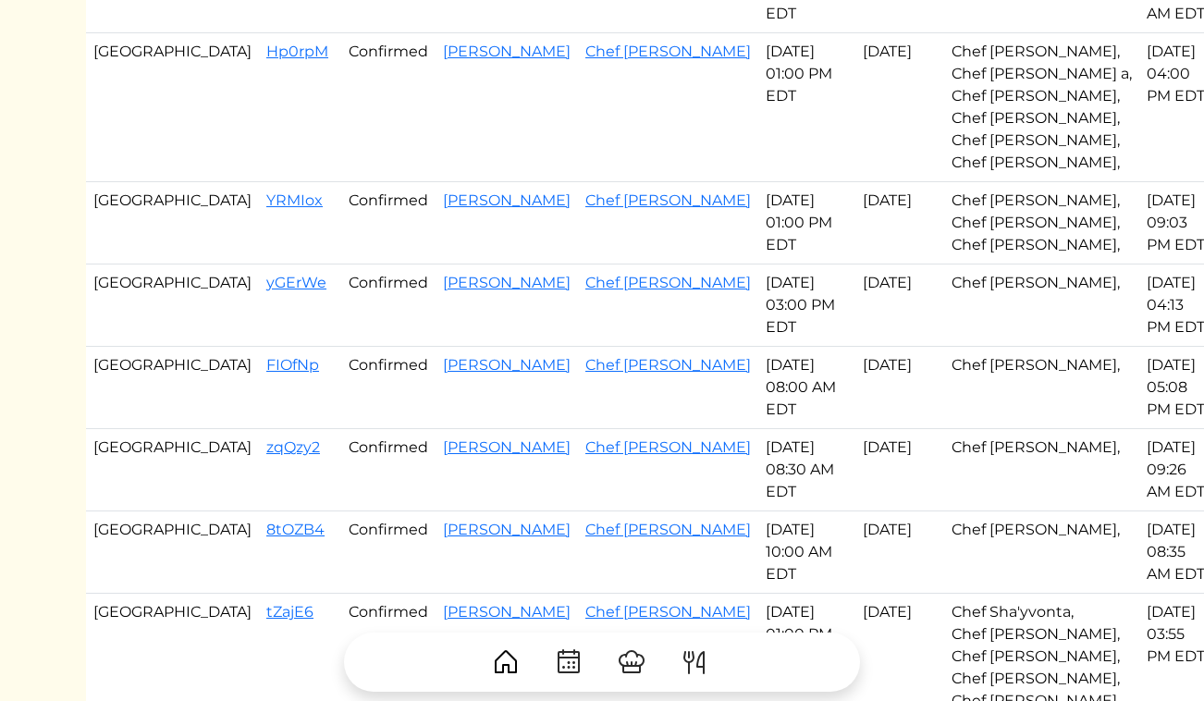
scroll to position [448, 0]
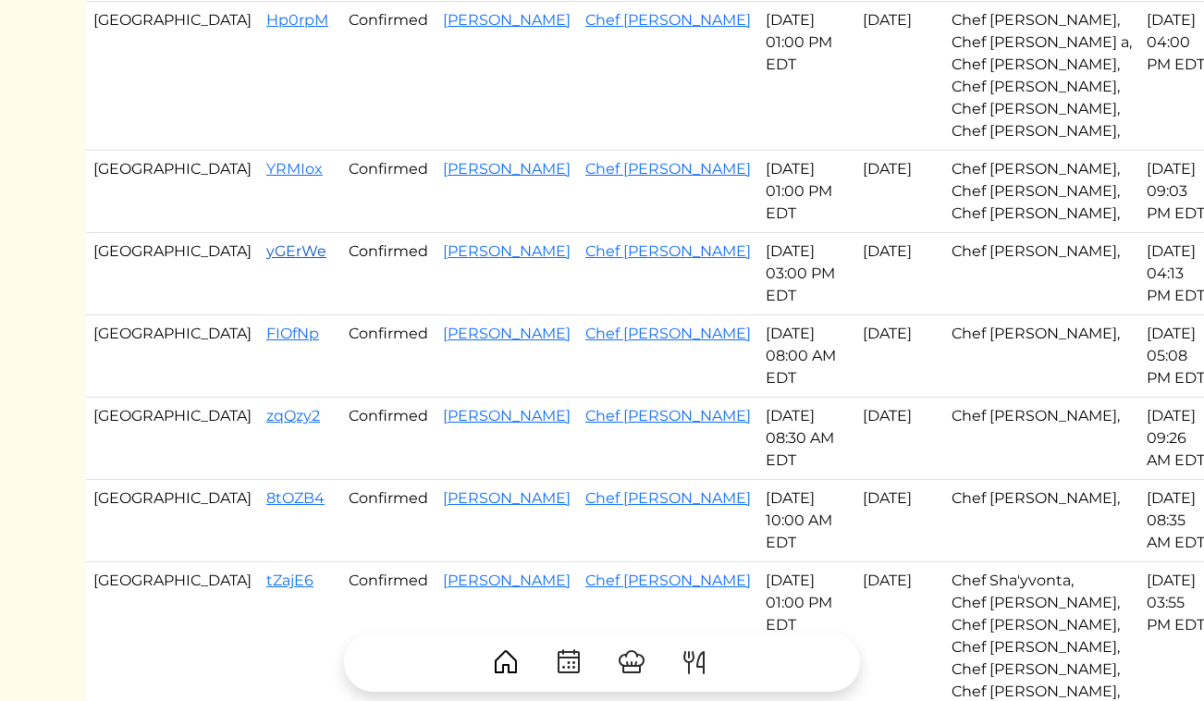
click at [266, 249] on link "yGErWe" at bounding box center [296, 251] width 60 height 18
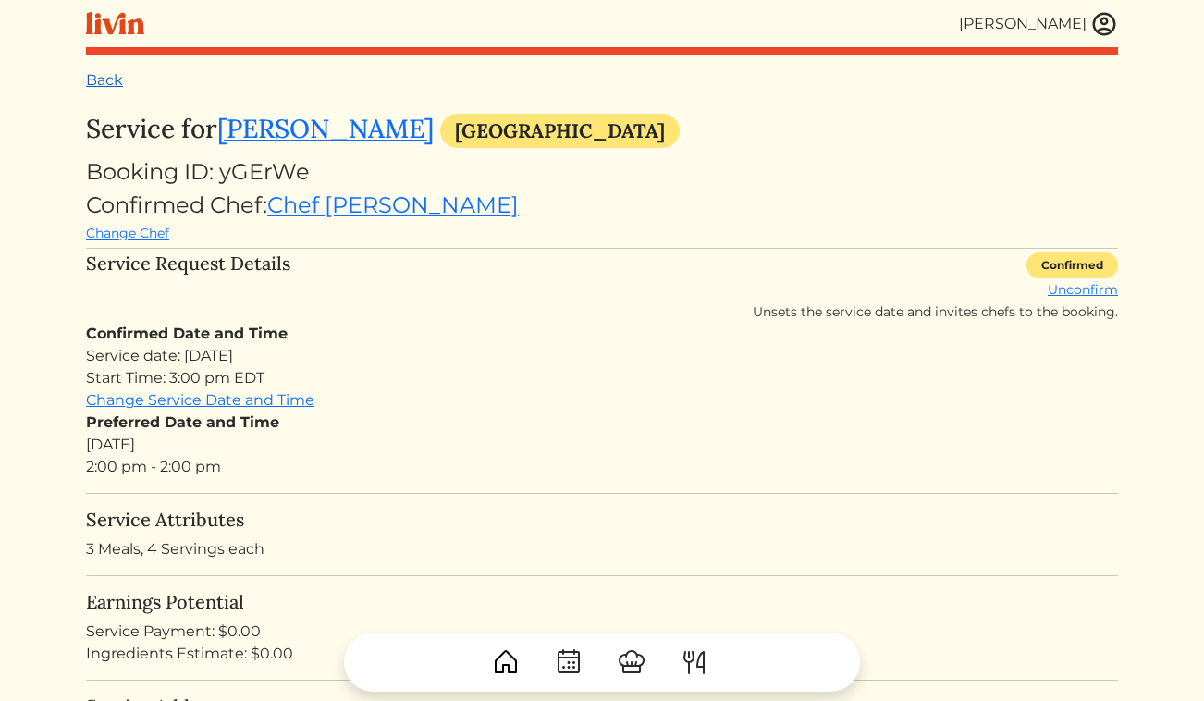
click at [112, 73] on link "Back" at bounding box center [104, 80] width 37 height 18
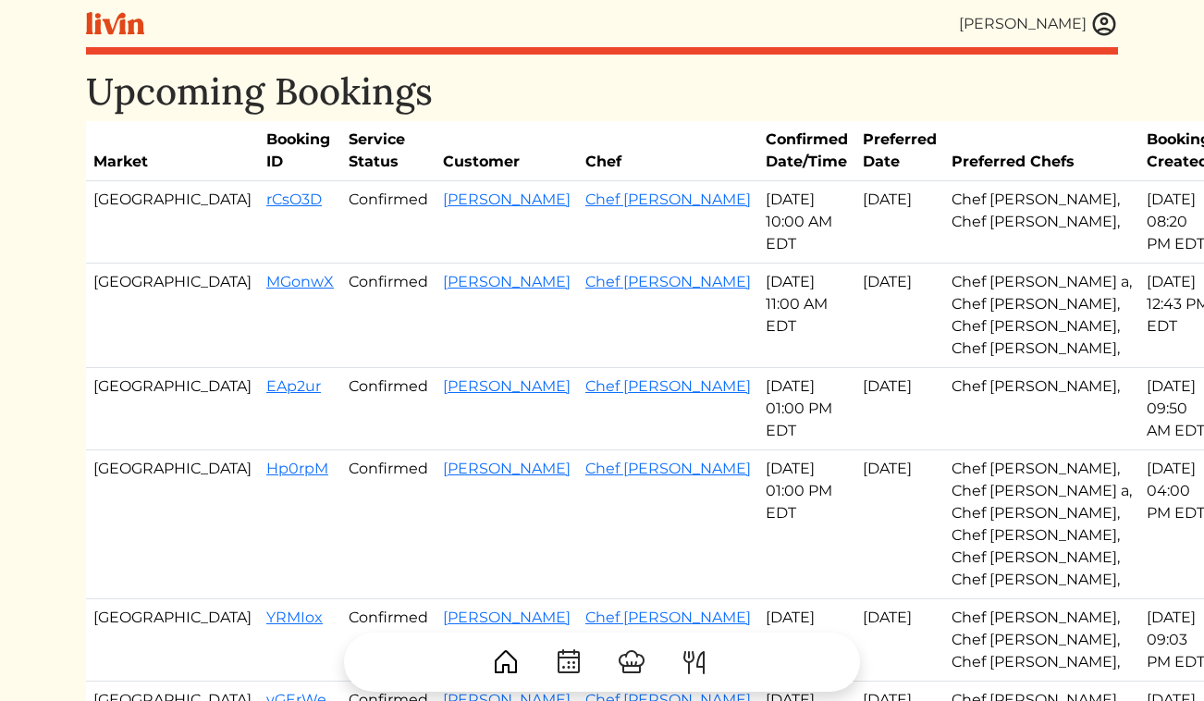
click at [1098, 25] on img at bounding box center [1104, 24] width 28 height 28
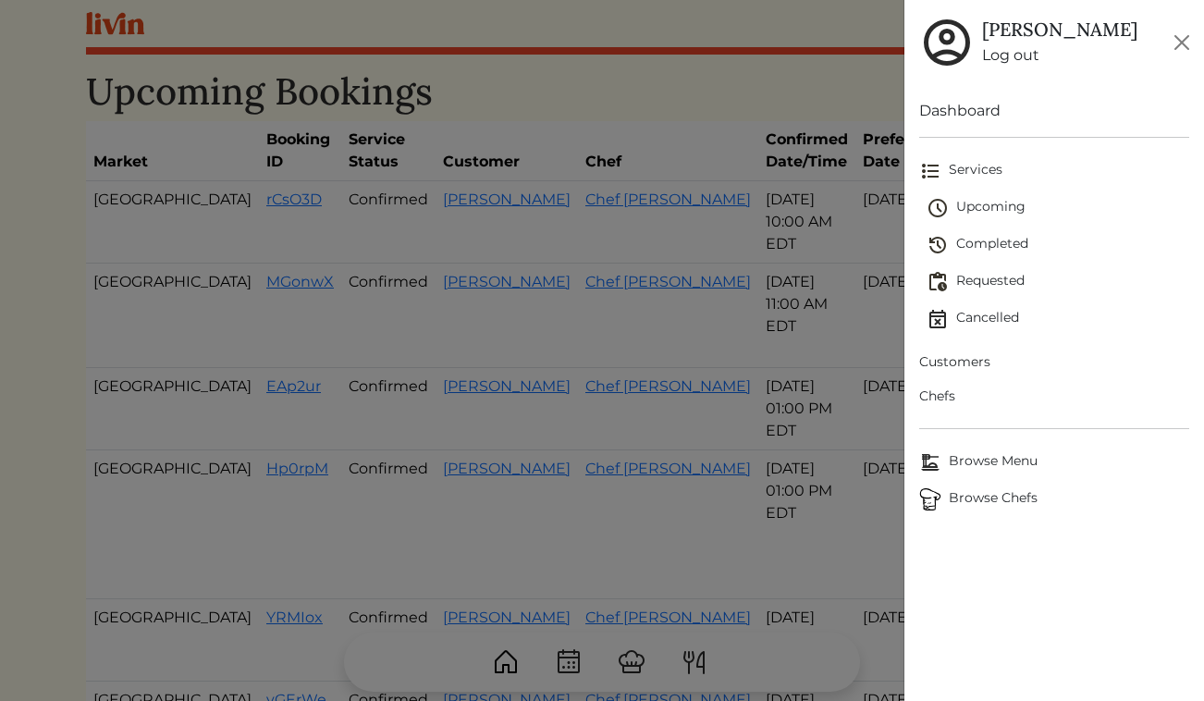
click at [984, 359] on span "Customers" at bounding box center [1054, 361] width 271 height 19
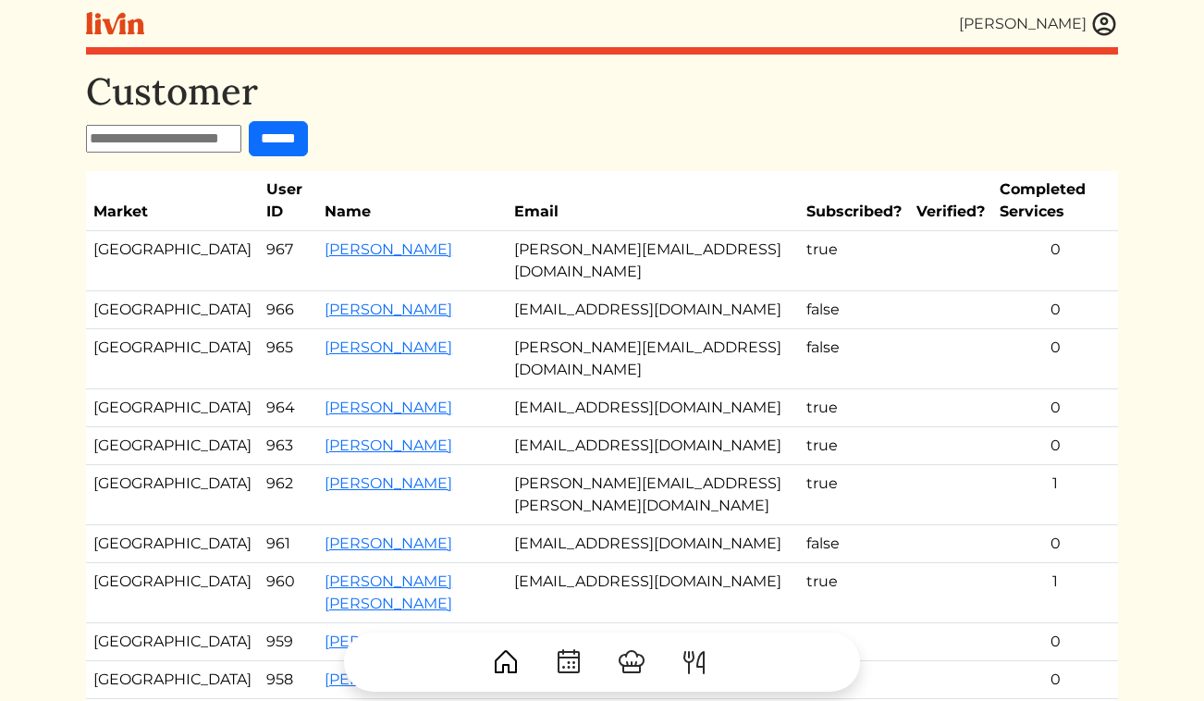
click at [174, 131] on input "text" at bounding box center [163, 139] width 155 height 28
type input "******"
click at [249, 121] on input "******" at bounding box center [278, 138] width 59 height 35
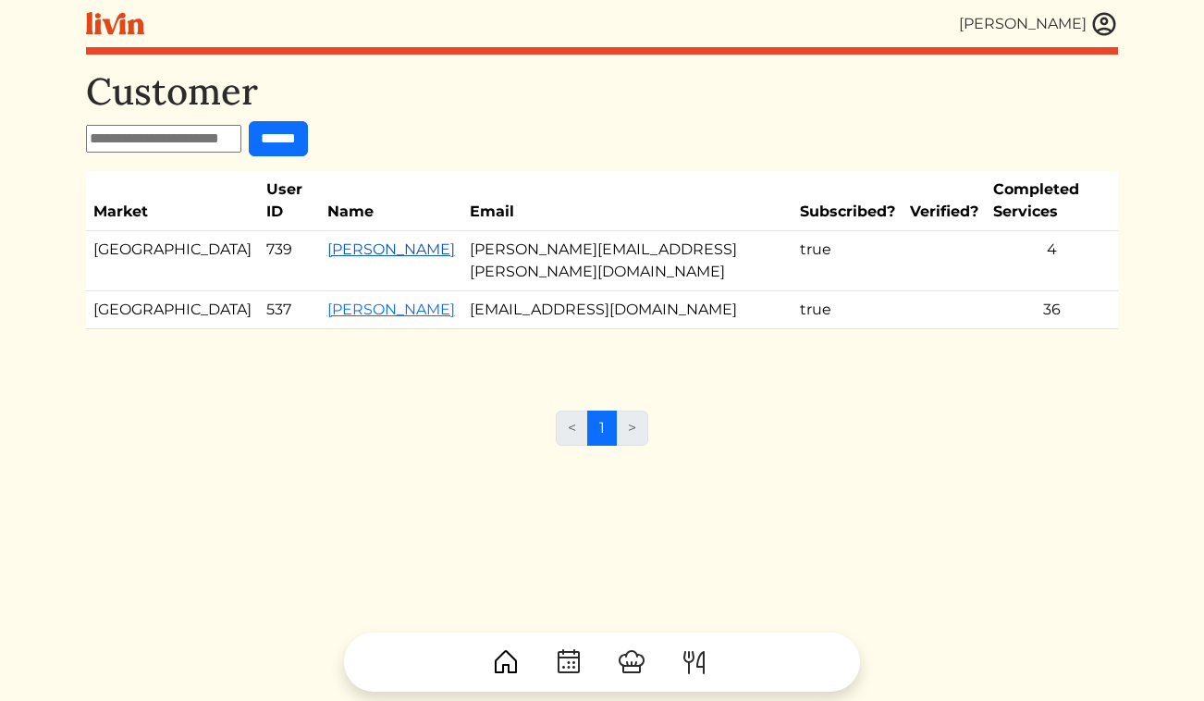
click at [327, 240] on link "[PERSON_NAME]" at bounding box center [391, 249] width 128 height 18
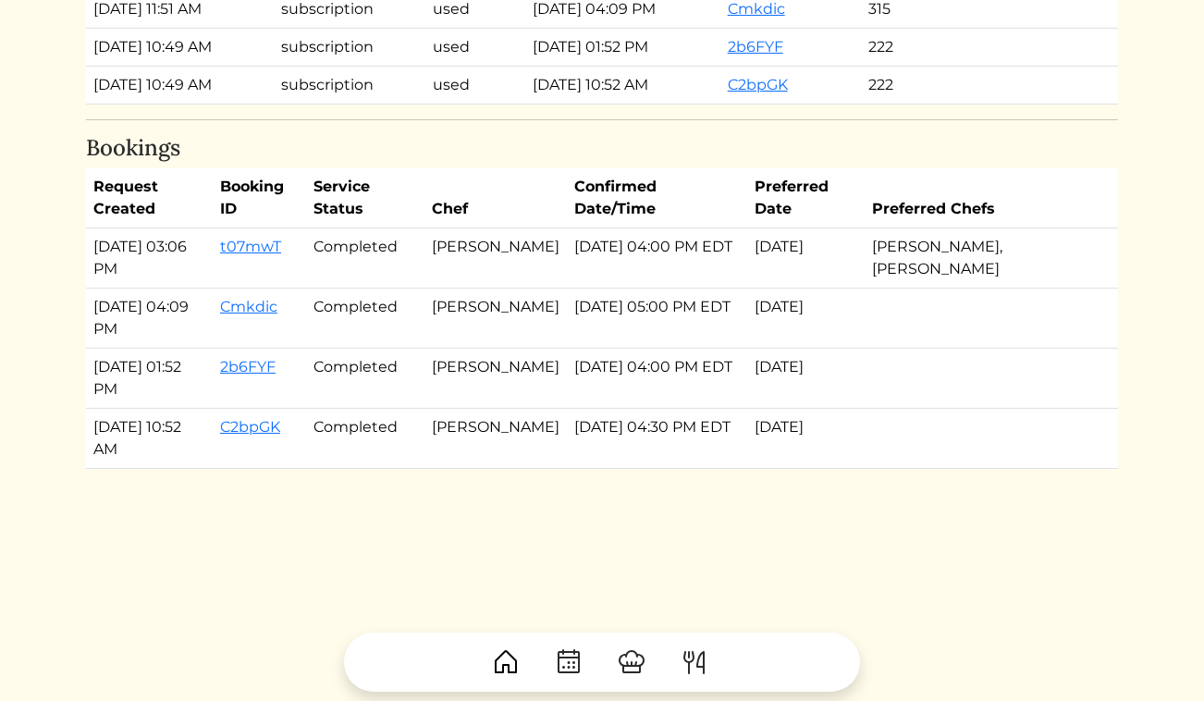
scroll to position [1483, 0]
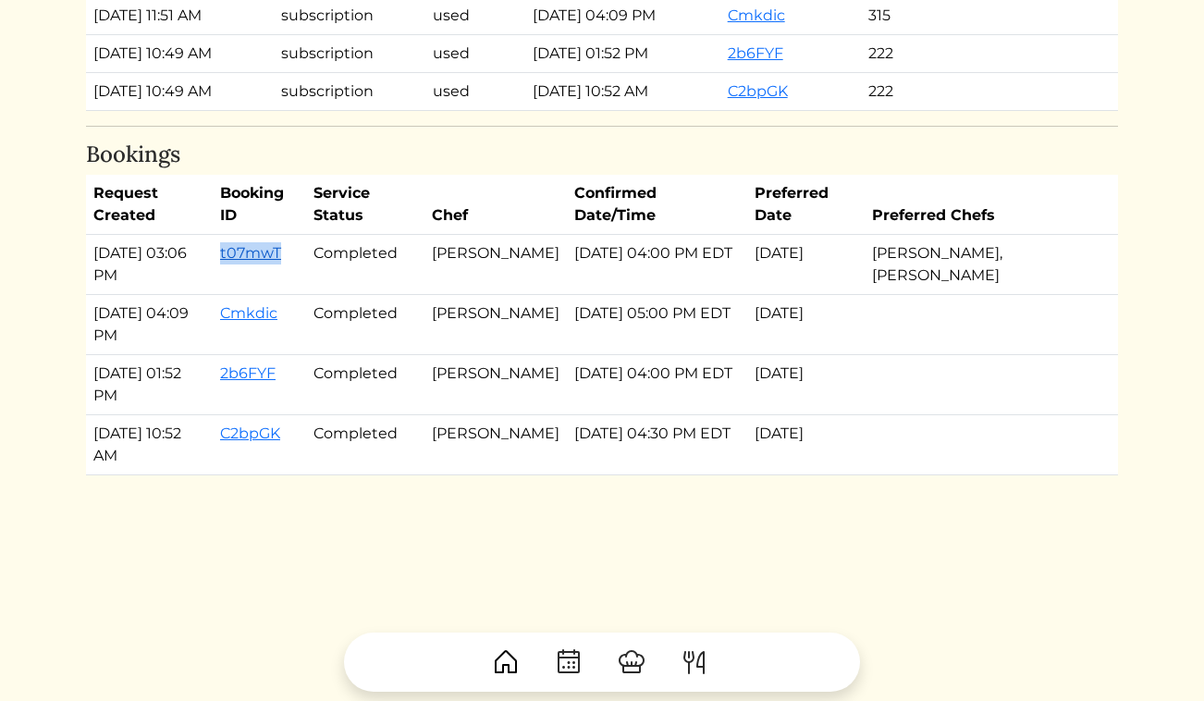
drag, startPoint x: 289, startPoint y: 258, endPoint x: 228, endPoint y: 254, distance: 61.1
click at [228, 254] on td "t07mwT" at bounding box center [259, 265] width 93 height 60
copy link "t07mwT"
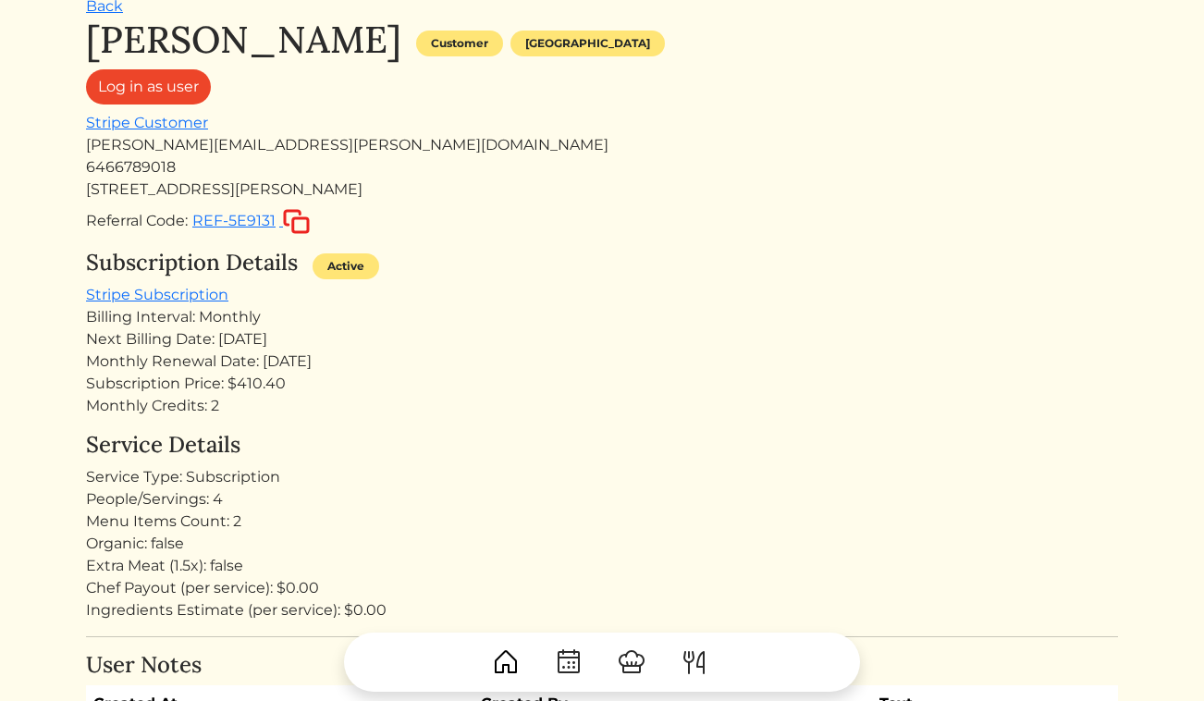
scroll to position [0, 0]
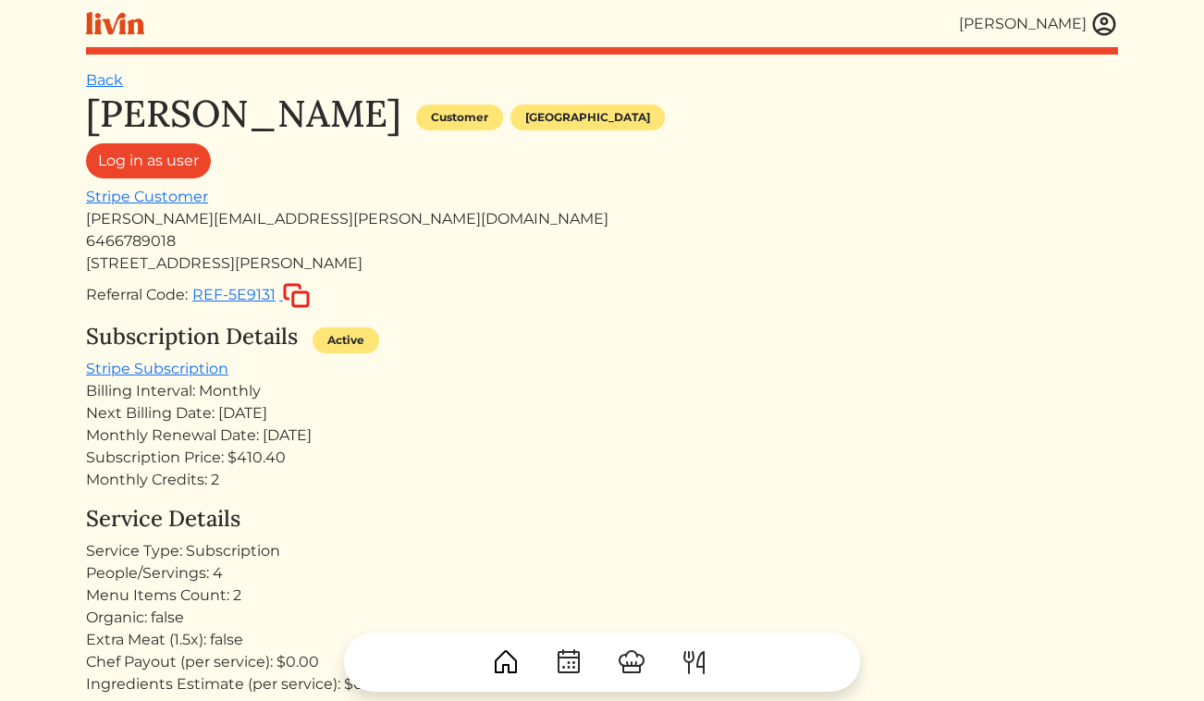
click at [1104, 23] on img at bounding box center [1104, 24] width 28 height 28
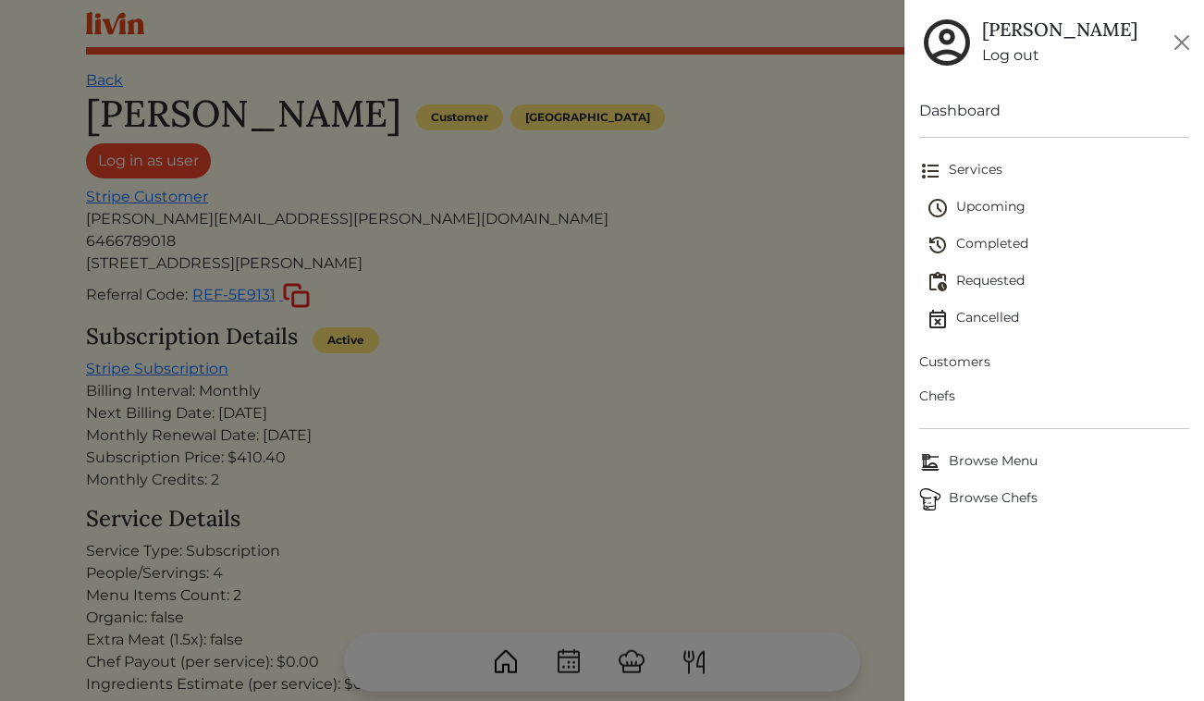
click at [979, 203] on span "Upcoming" at bounding box center [1059, 208] width 264 height 22
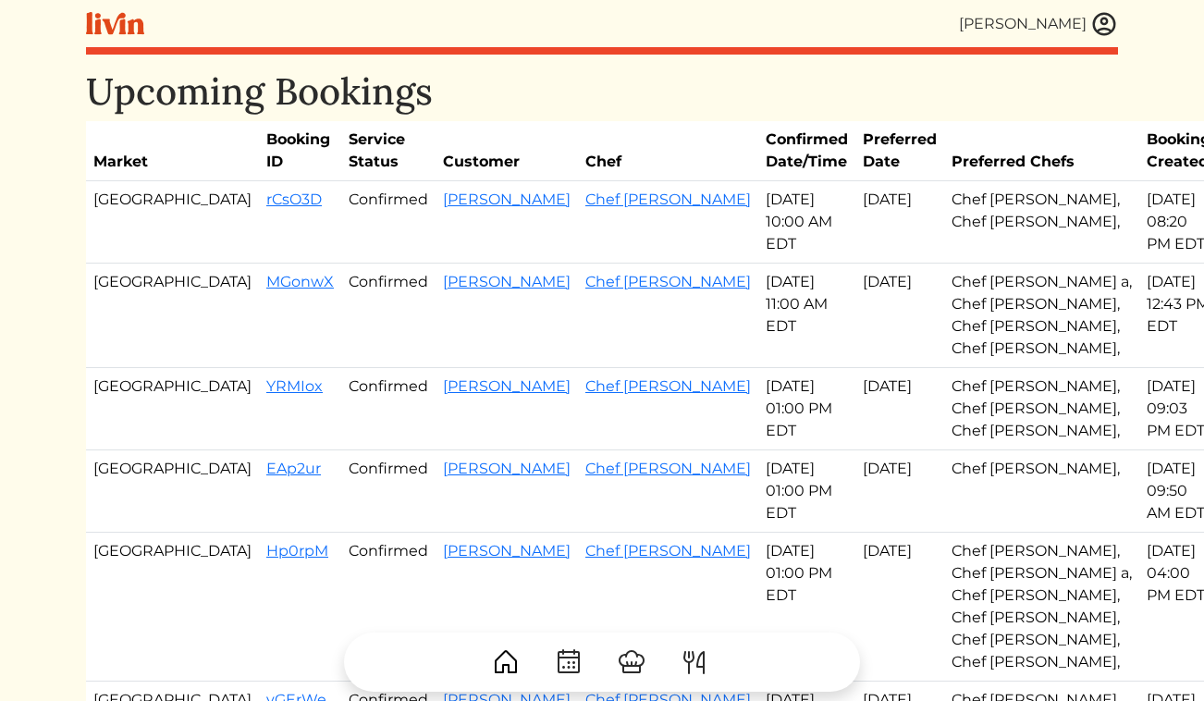
click at [1099, 23] on img at bounding box center [1104, 24] width 28 height 28
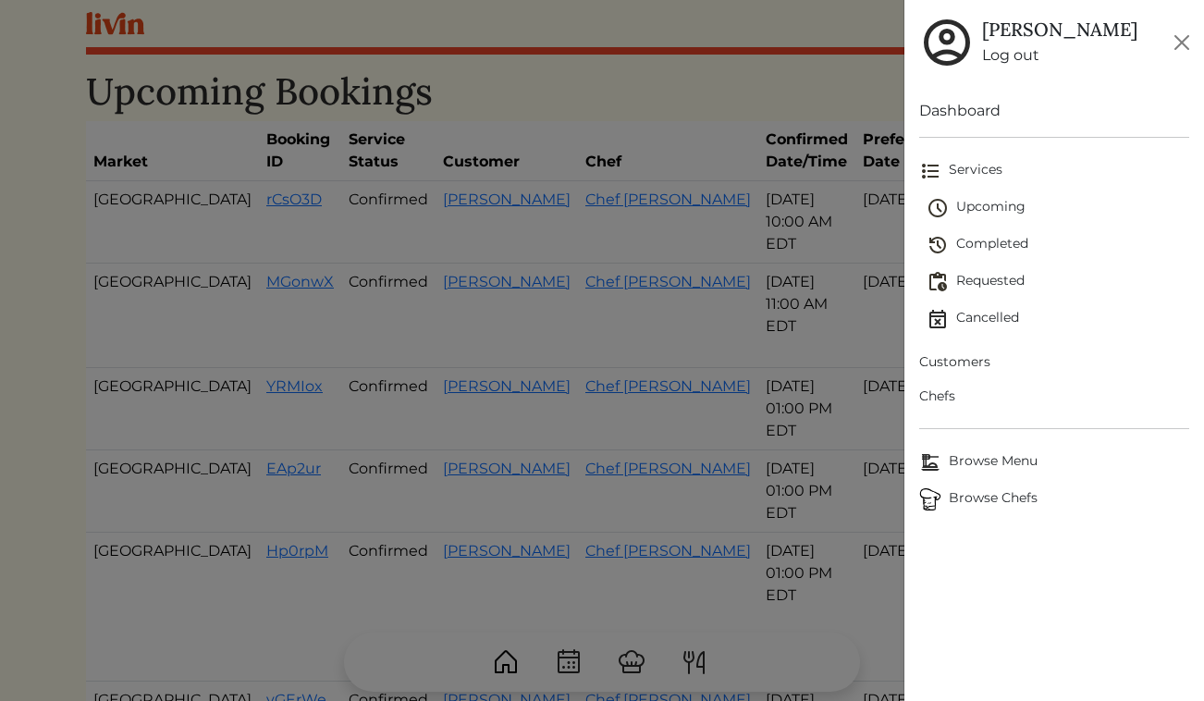
click at [974, 357] on span "Customers" at bounding box center [1054, 361] width 271 height 19
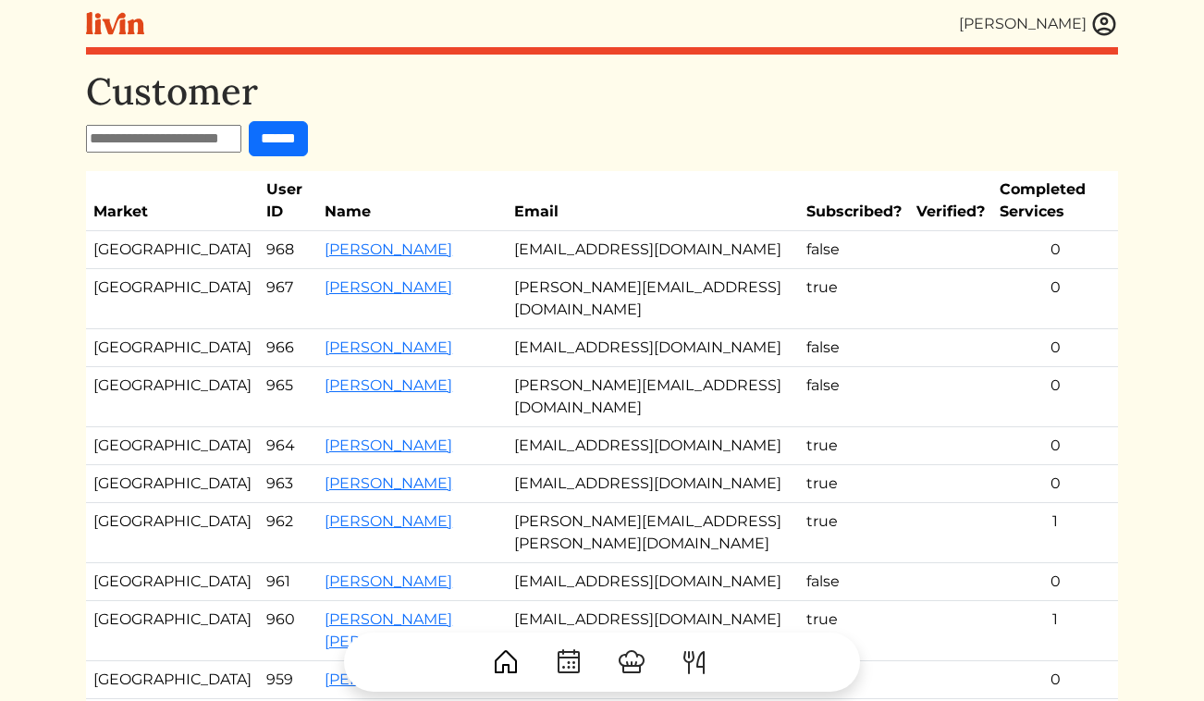
click at [211, 155] on form "******" at bounding box center [602, 138] width 1032 height 35
click at [211, 146] on input "text" at bounding box center [163, 139] width 155 height 28
type input "****"
click at [308, 121] on input "******" at bounding box center [278, 138] width 59 height 35
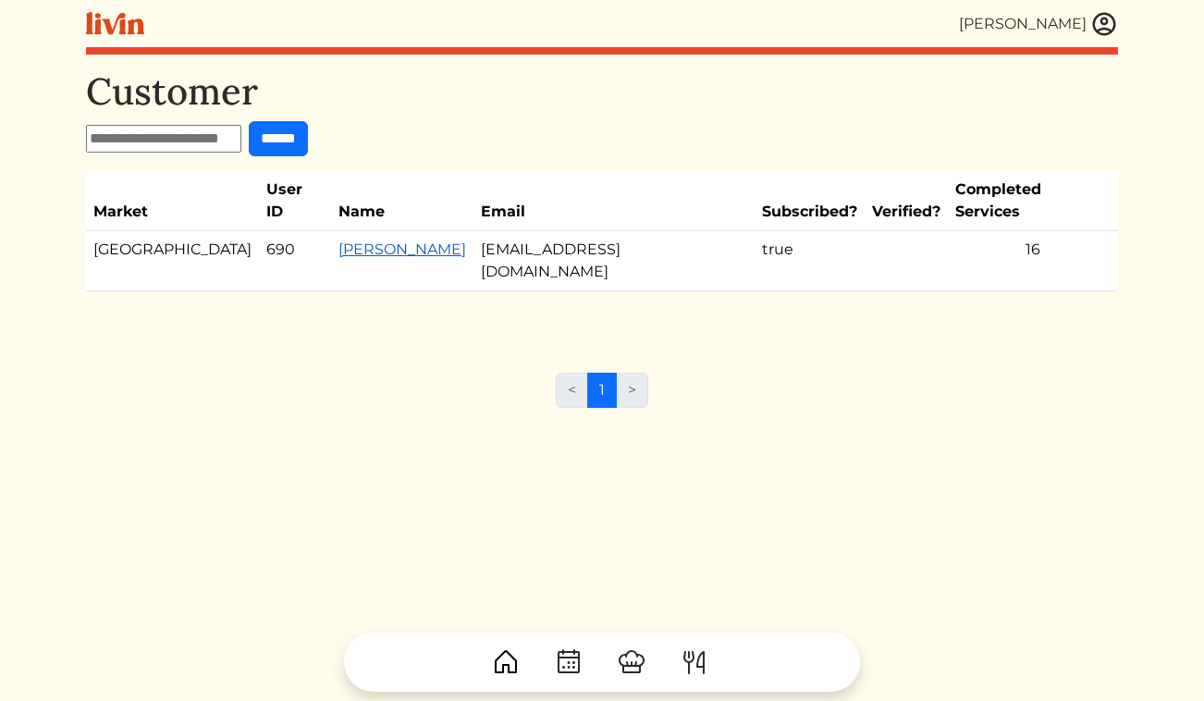
click at [338, 240] on link "[PERSON_NAME]" at bounding box center [402, 249] width 128 height 18
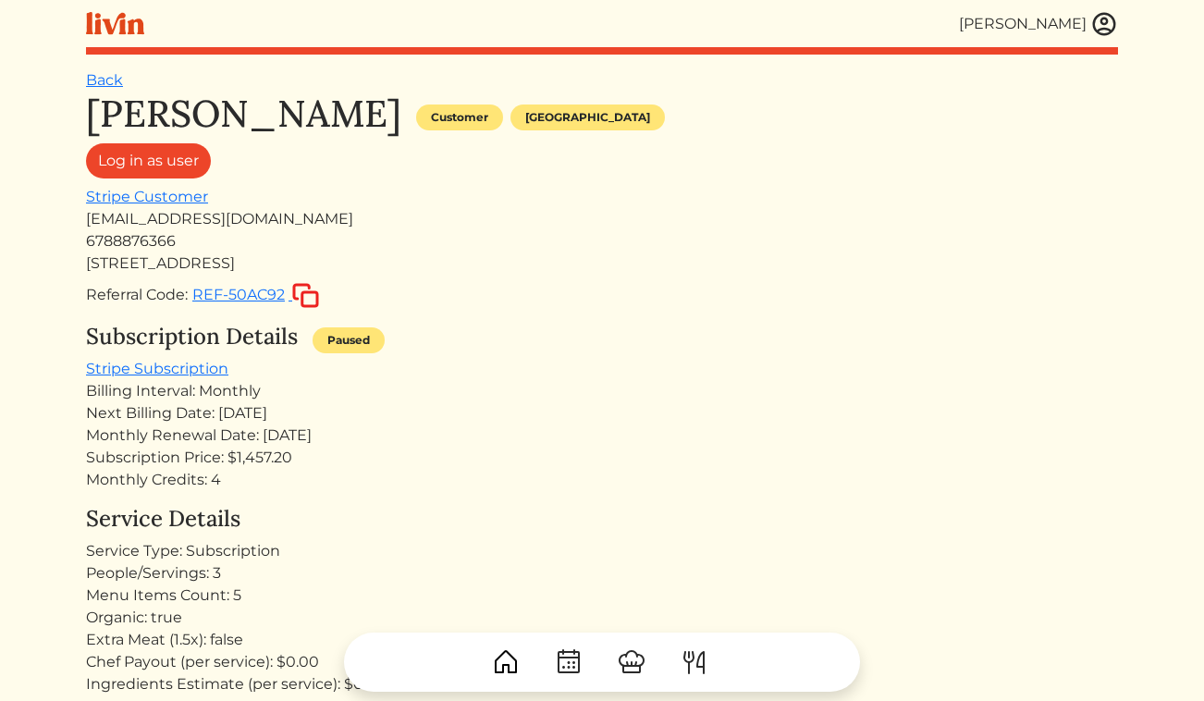
click at [1104, 30] on img at bounding box center [1104, 24] width 28 height 28
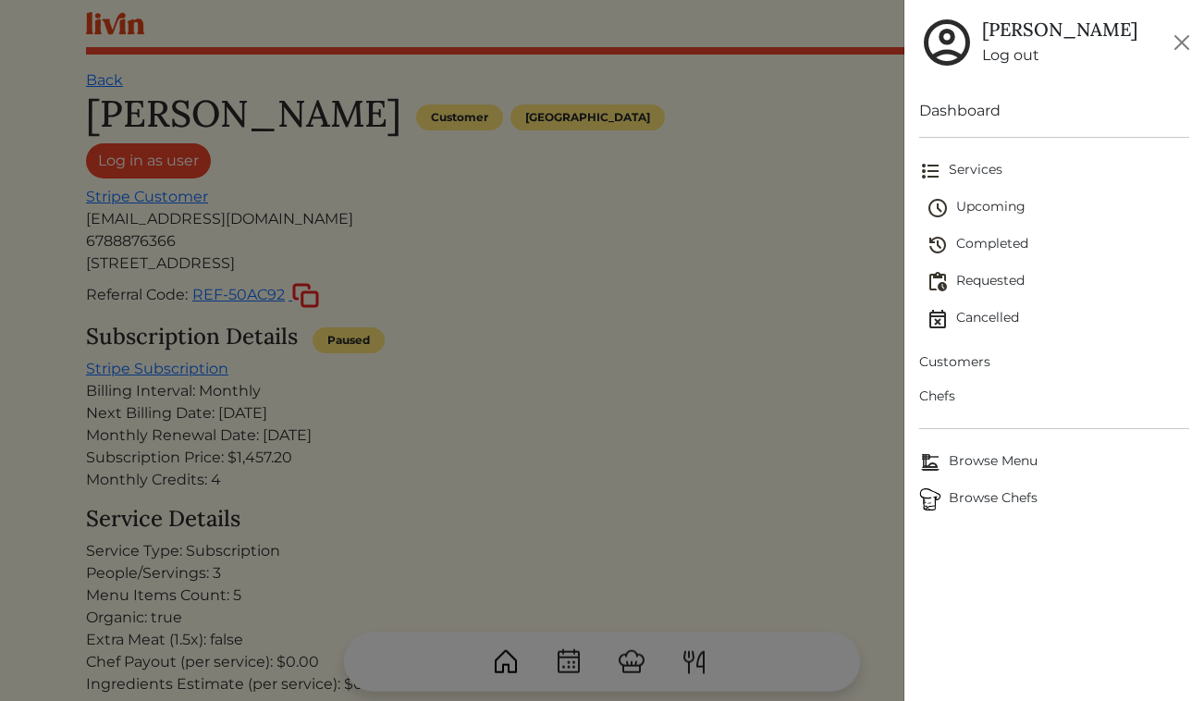
click at [985, 207] on span "Upcoming" at bounding box center [1059, 208] width 264 height 22
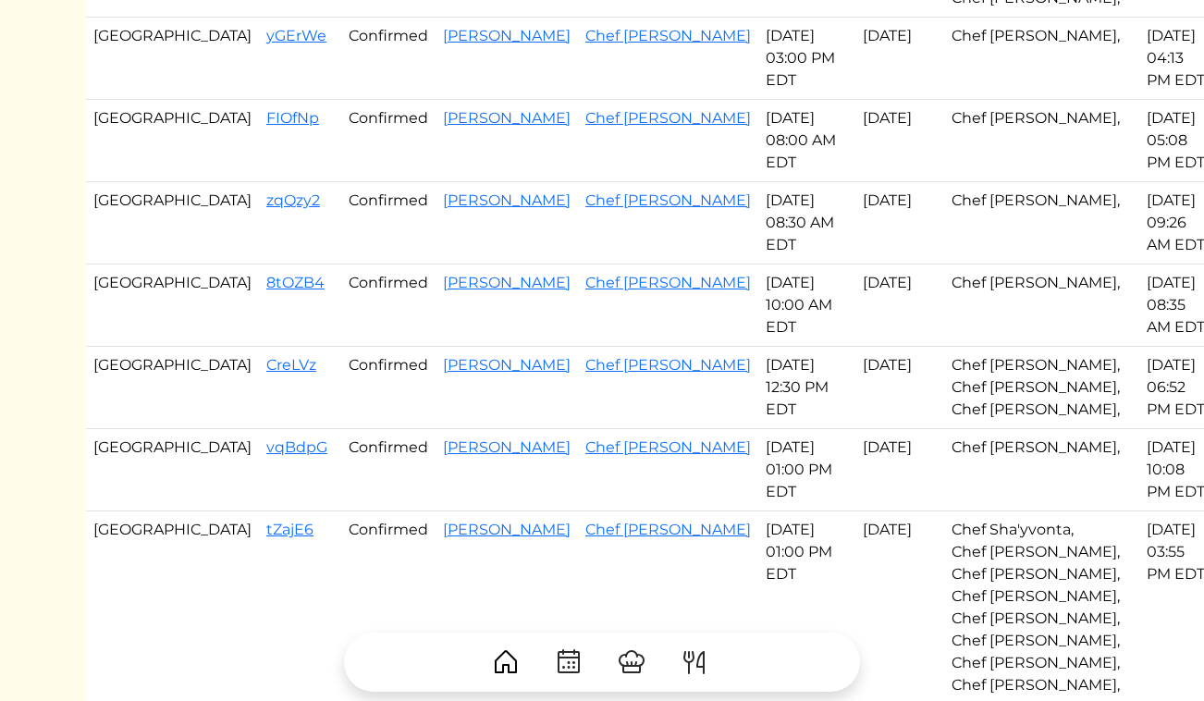
scroll to position [689, 0]
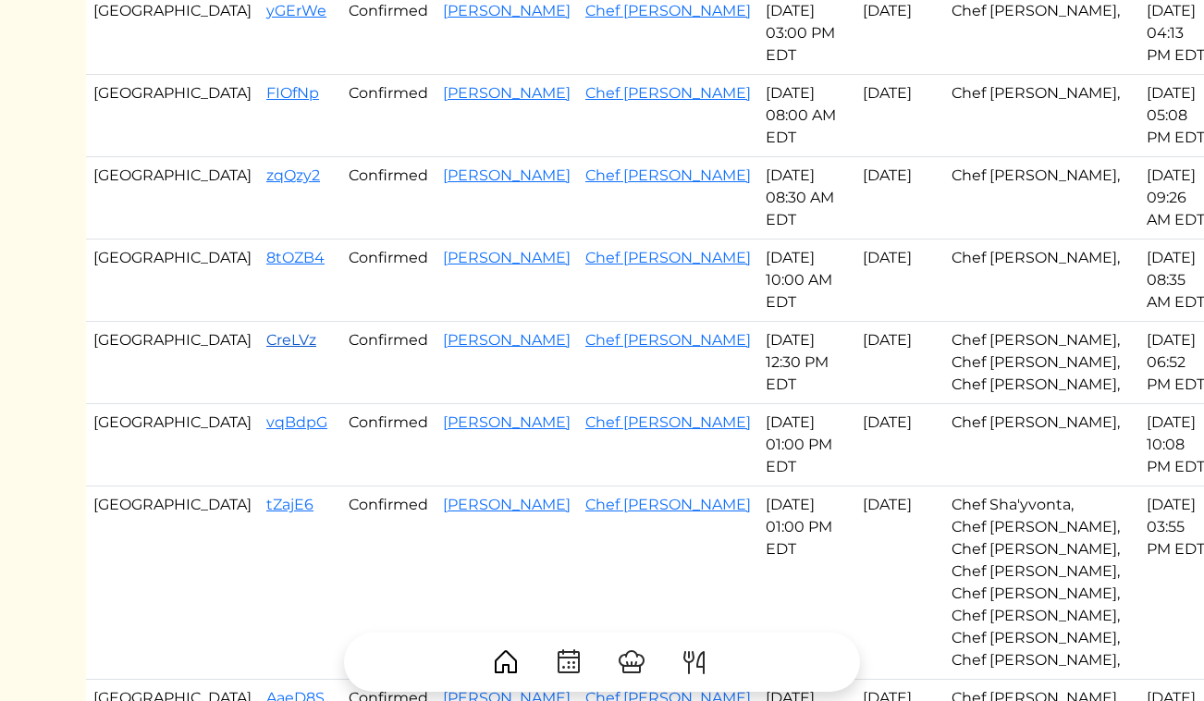
click at [266, 331] on link "CreLVz" at bounding box center [291, 340] width 50 height 18
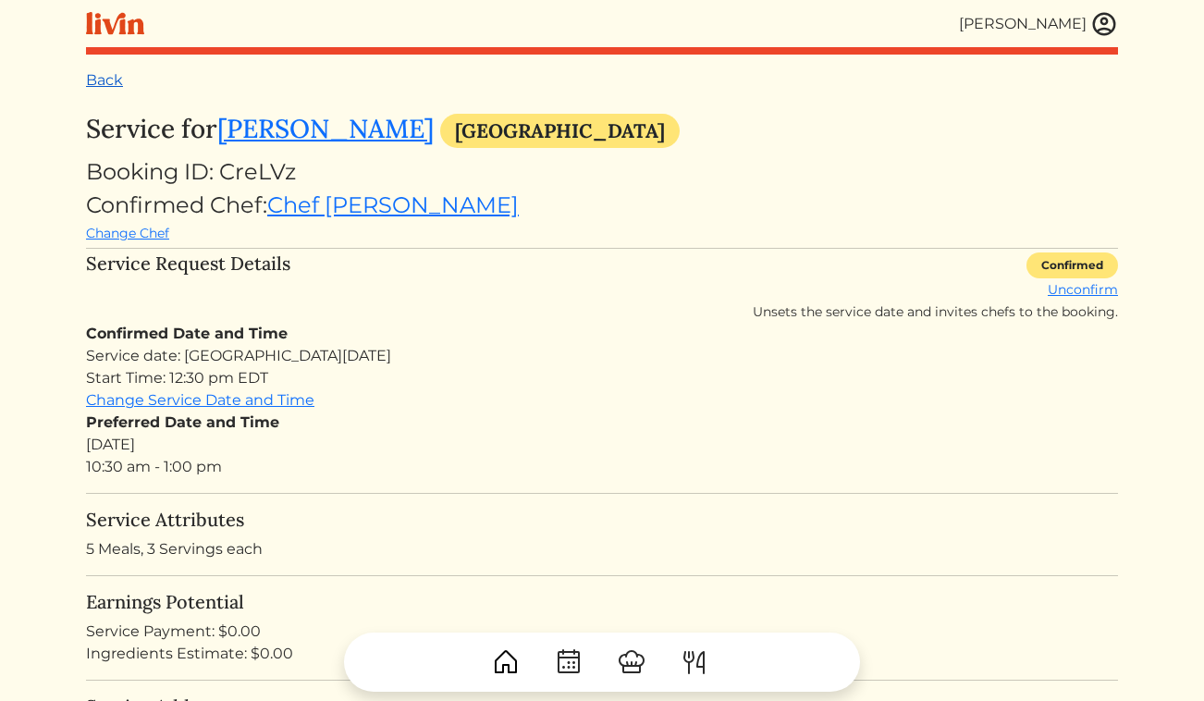
click at [99, 80] on link "Back" at bounding box center [104, 80] width 37 height 18
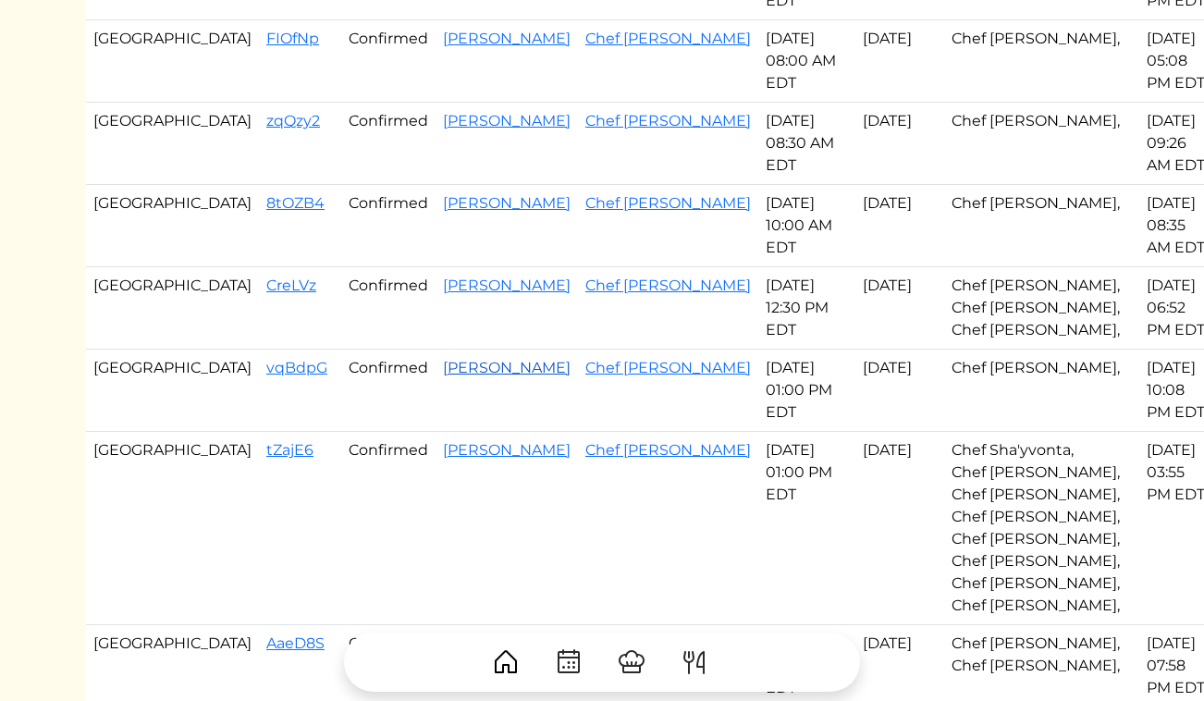
scroll to position [755, 0]
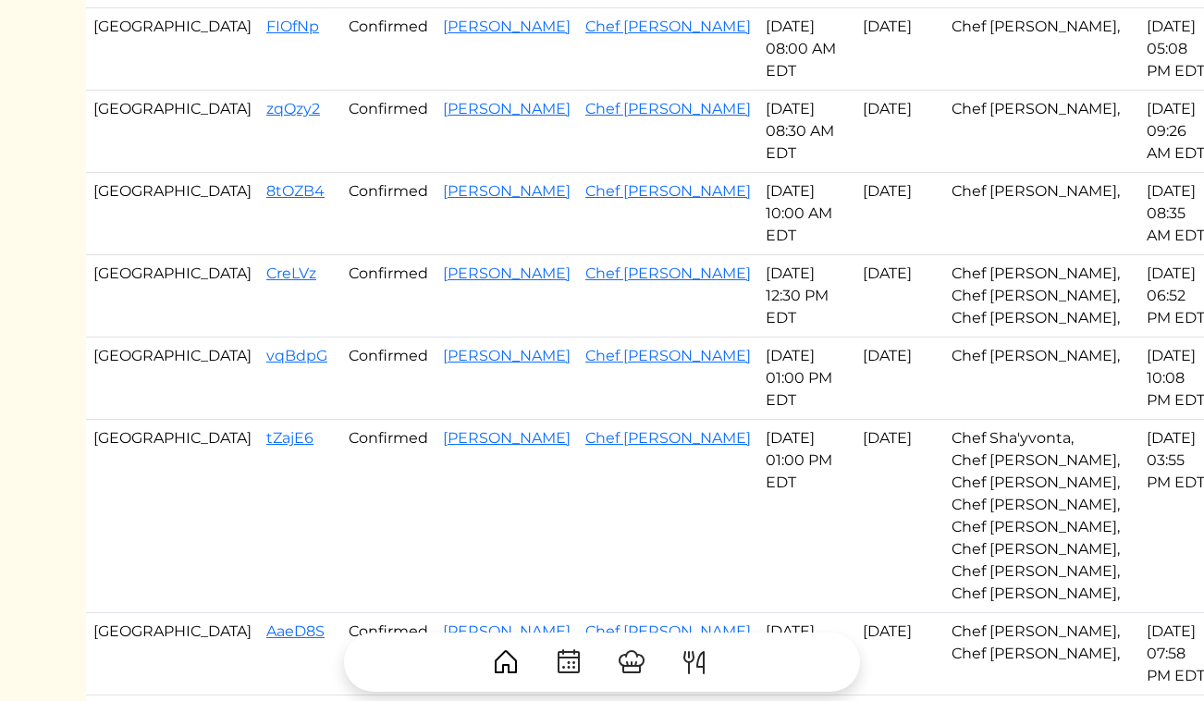
click at [259, 255] on td "CreLVz" at bounding box center [300, 296] width 82 height 82
click at [443, 264] on link "[PERSON_NAME]" at bounding box center [507, 273] width 128 height 18
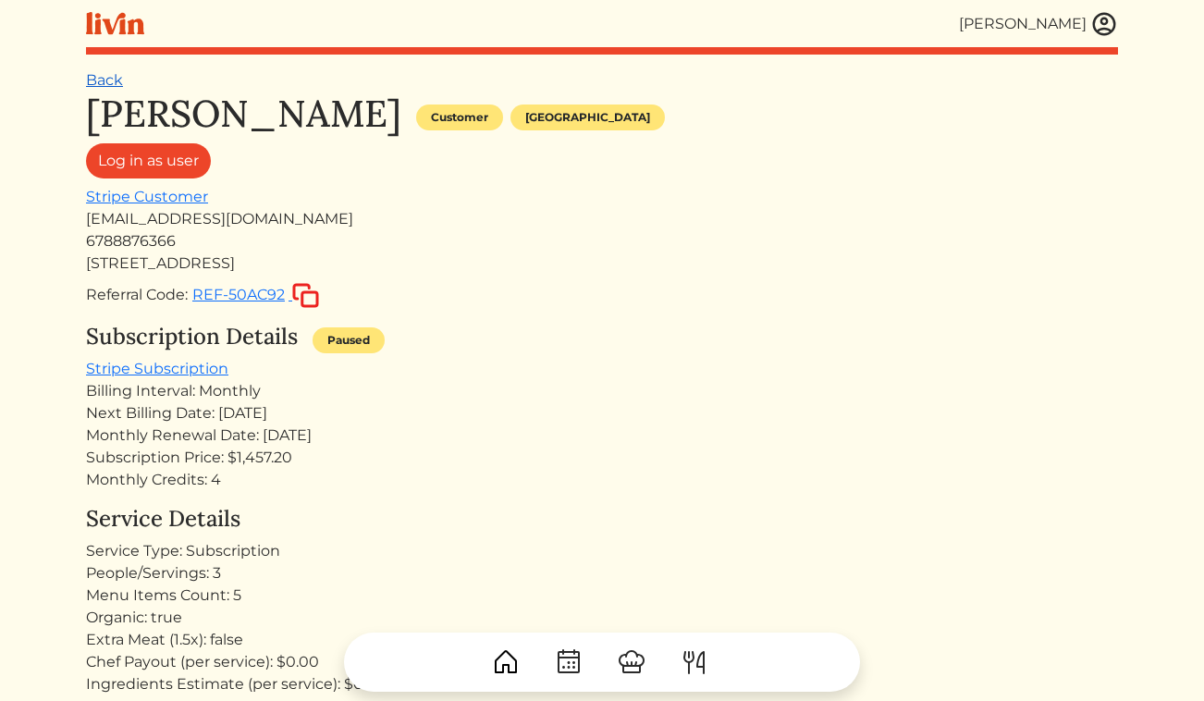
click at [113, 88] on link "Back" at bounding box center [104, 80] width 37 height 18
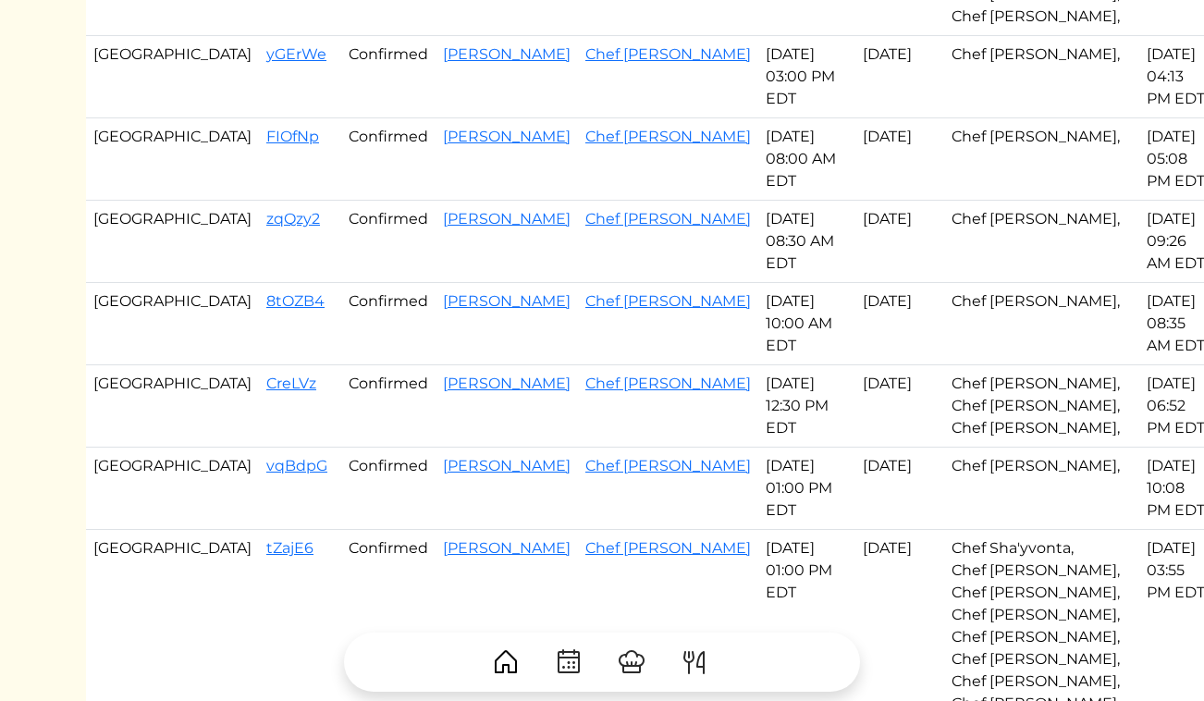
scroll to position [655, 0]
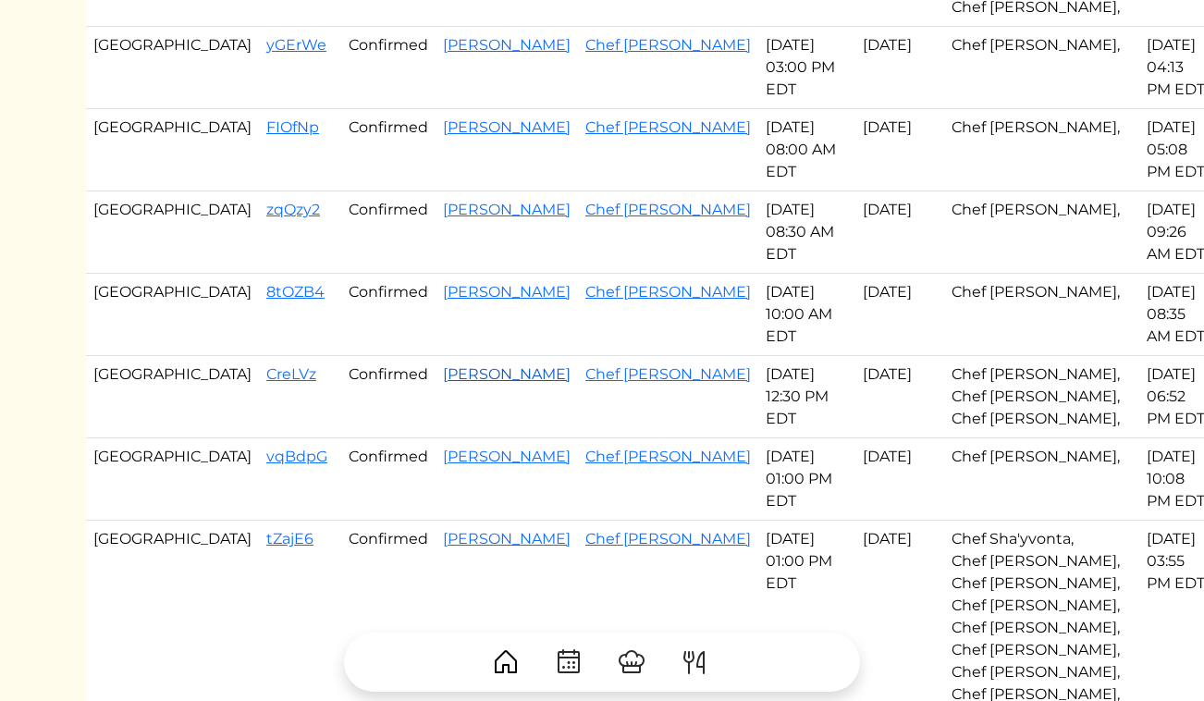
click at [443, 365] on link "[PERSON_NAME]" at bounding box center [507, 374] width 128 height 18
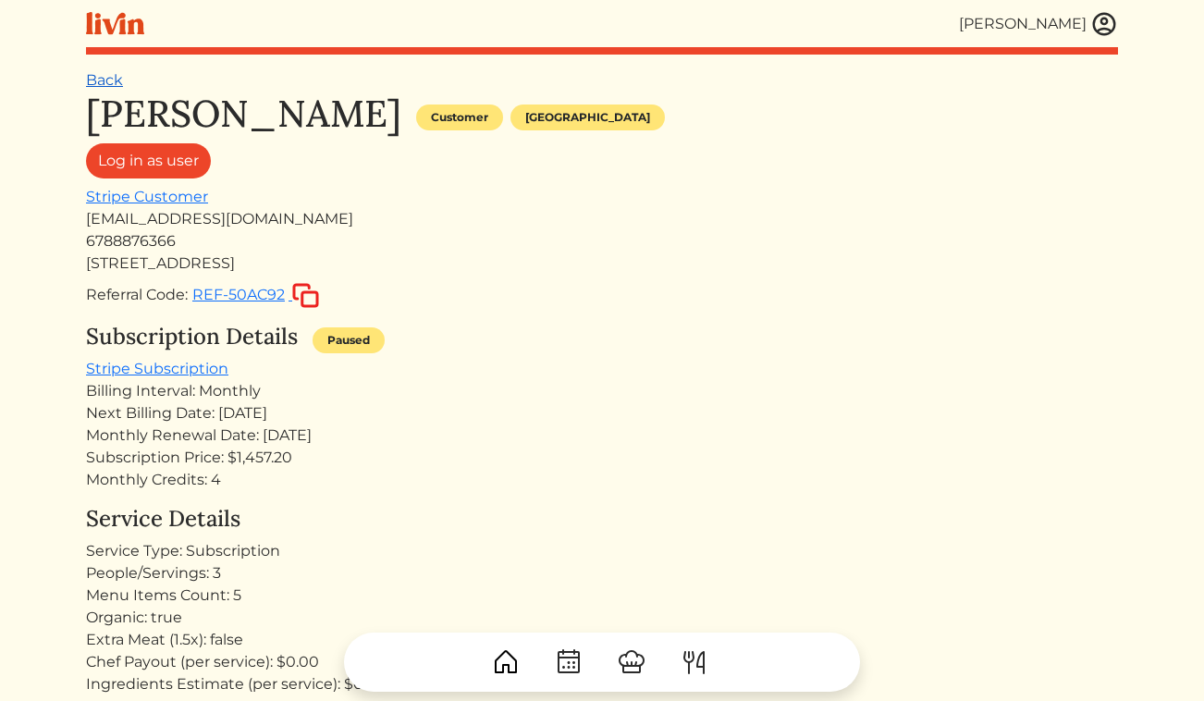
click at [93, 80] on link "Back" at bounding box center [104, 80] width 37 height 18
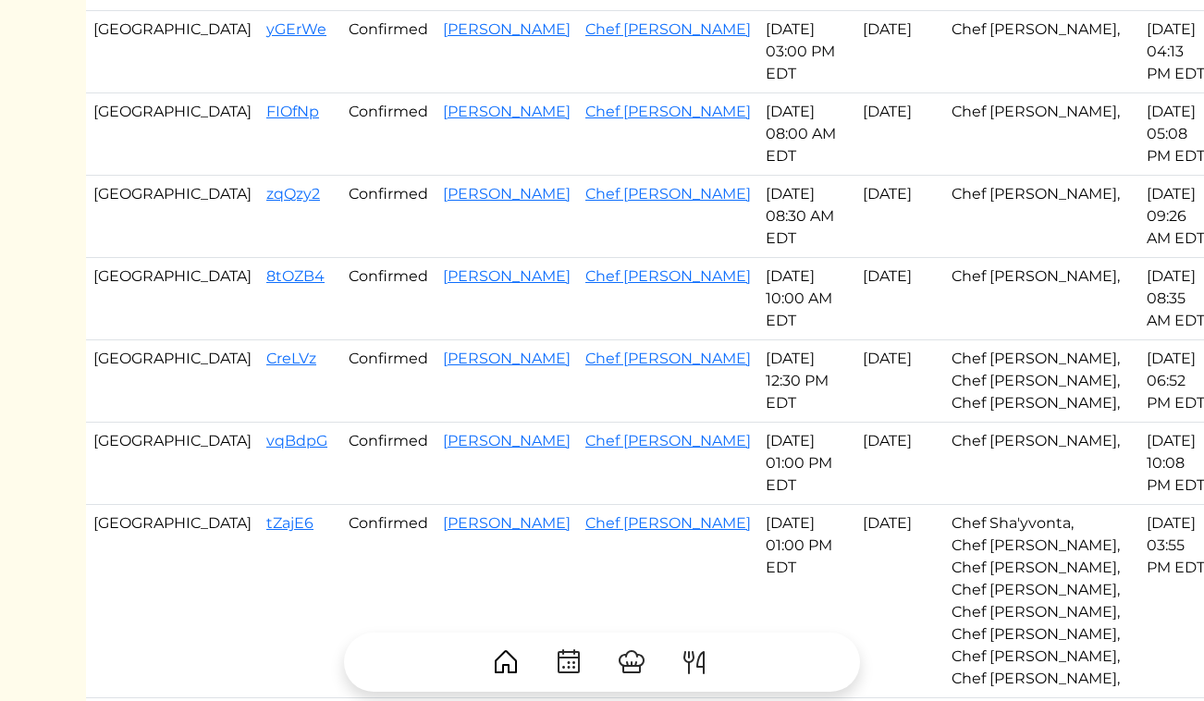
scroll to position [768, 0]
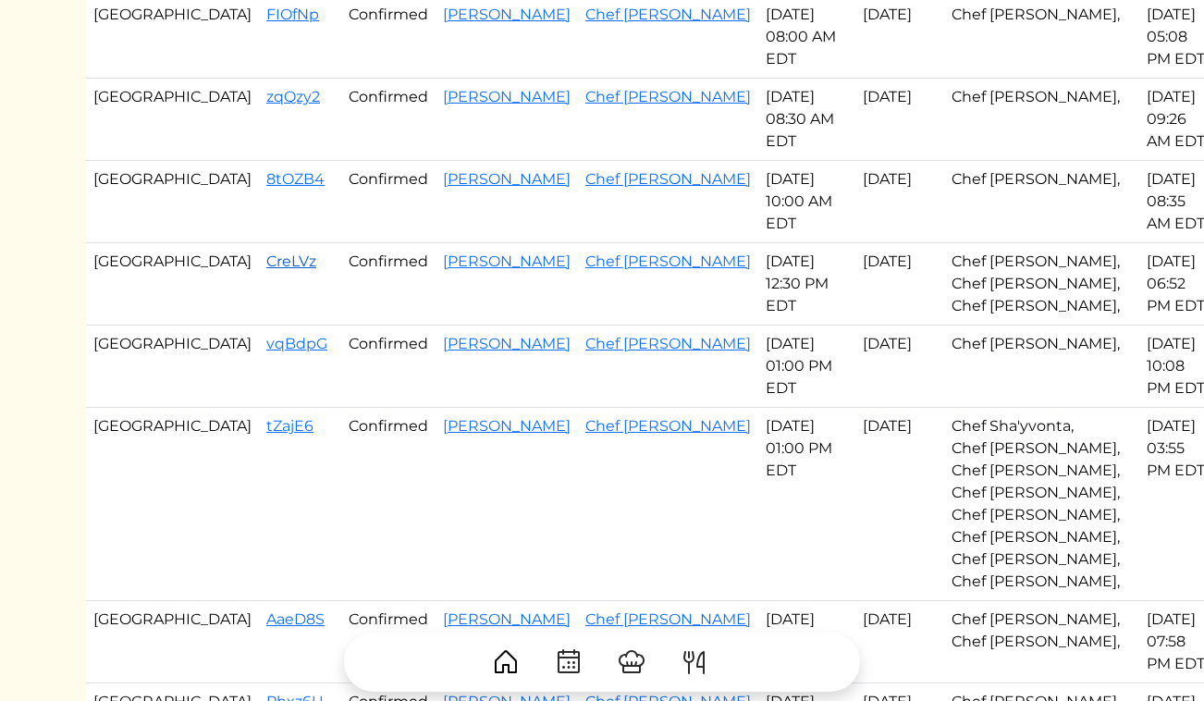
click at [266, 252] on link "CreLVz" at bounding box center [291, 261] width 50 height 18
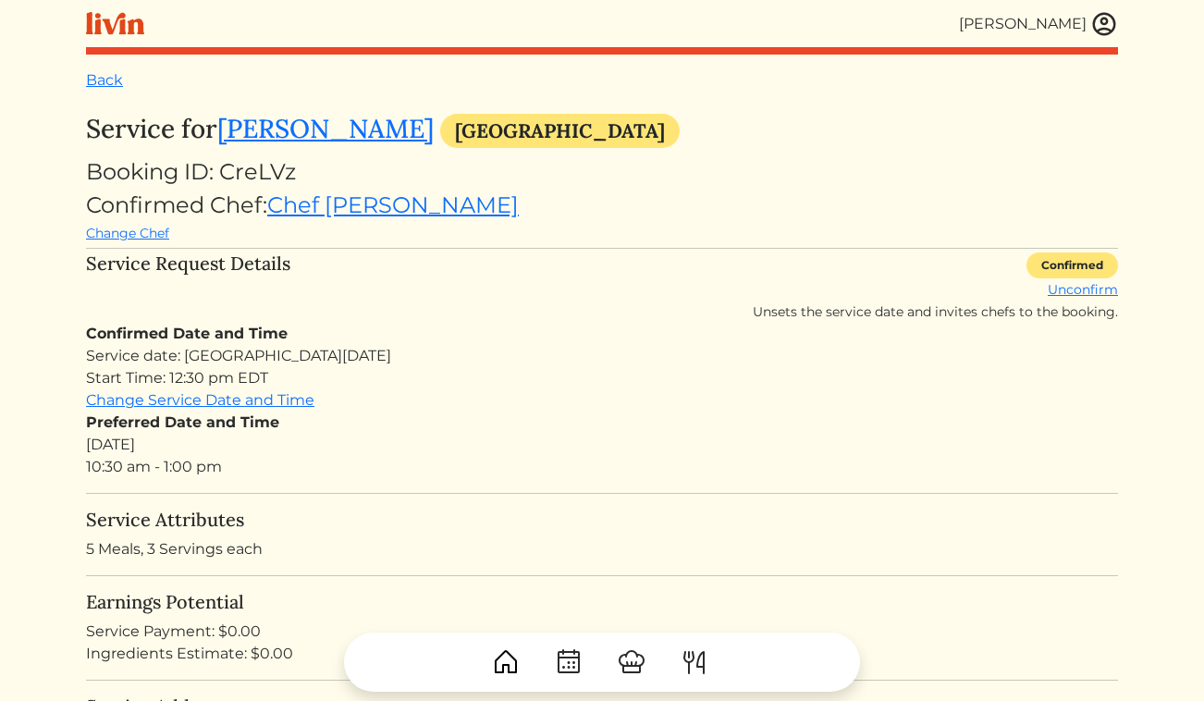
click at [508, 222] on div "Change Chef" at bounding box center [602, 233] width 1032 height 22
click at [103, 82] on link "Back" at bounding box center [104, 80] width 37 height 18
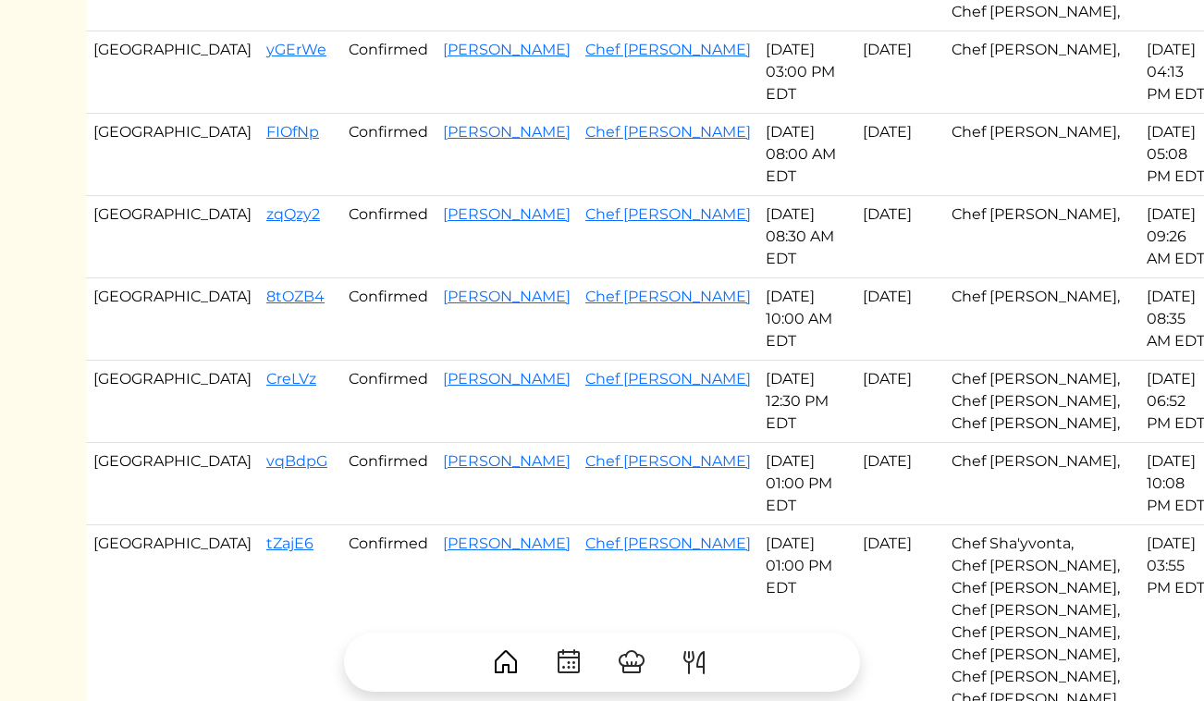
scroll to position [636, 0]
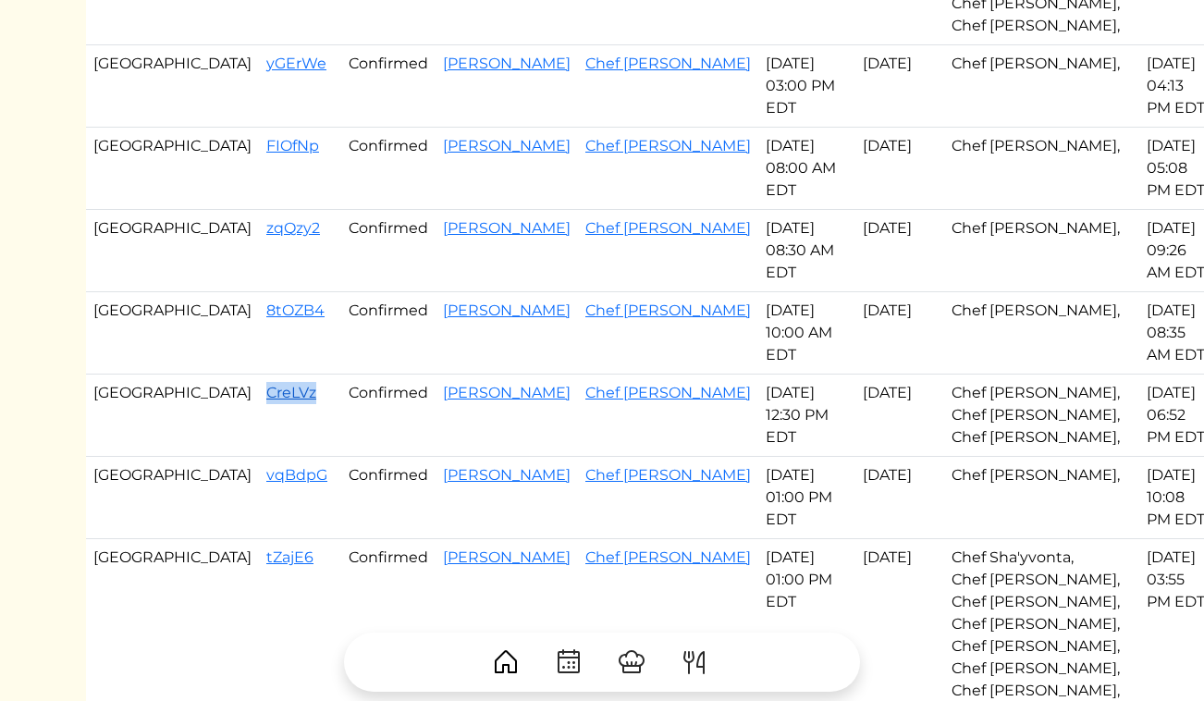
drag, startPoint x: 215, startPoint y: 328, endPoint x: 162, endPoint y: 328, distance: 53.6
click at [259, 375] on td "CreLVz" at bounding box center [300, 416] width 82 height 82
copy link "CreLVz"
